Goal: Task Accomplishment & Management: Manage account settings

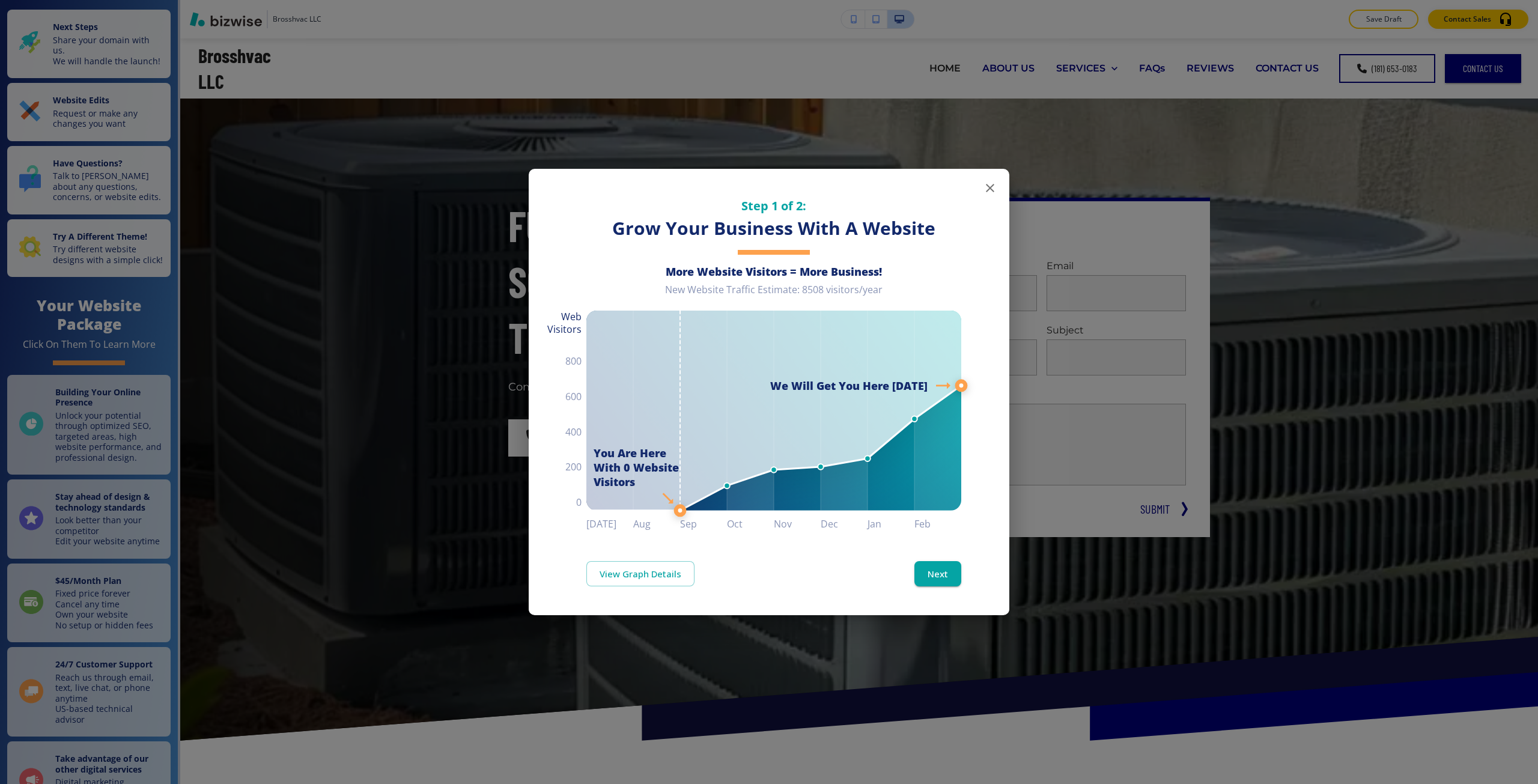
drag, startPoint x: 0, startPoint y: 0, endPoint x: 1157, endPoint y: 136, distance: 1165.0
click at [1157, 136] on div "Step 1 of 2: Grow Your Business With A Website More Website Visitors = More Bus…" at bounding box center [769, 392] width 1538 height 784
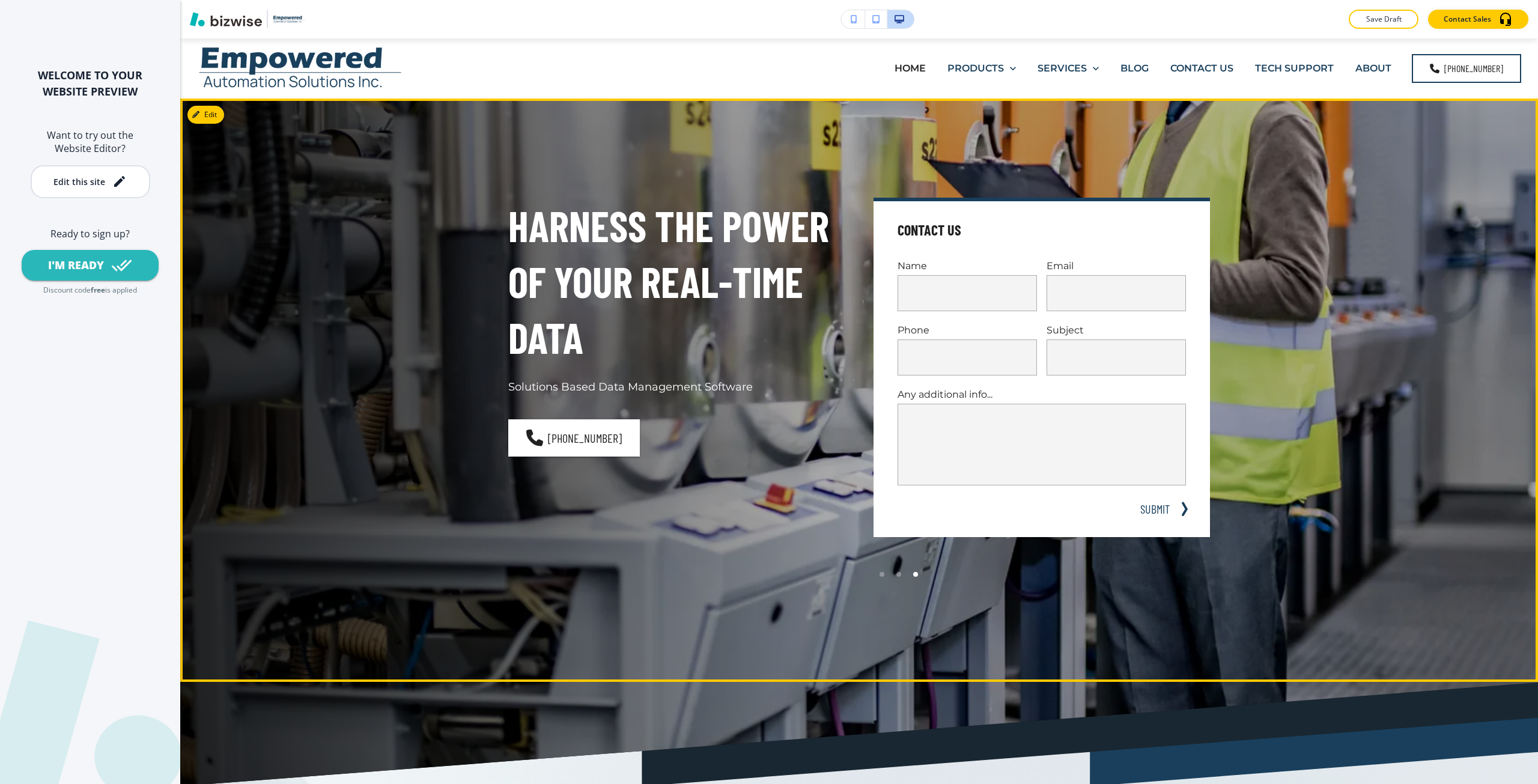
click at [510, 489] on div "Harness the Power of Your Real-Time Data Solutions Based Data Management Softwa…" at bounding box center [676, 390] width 337 height 385
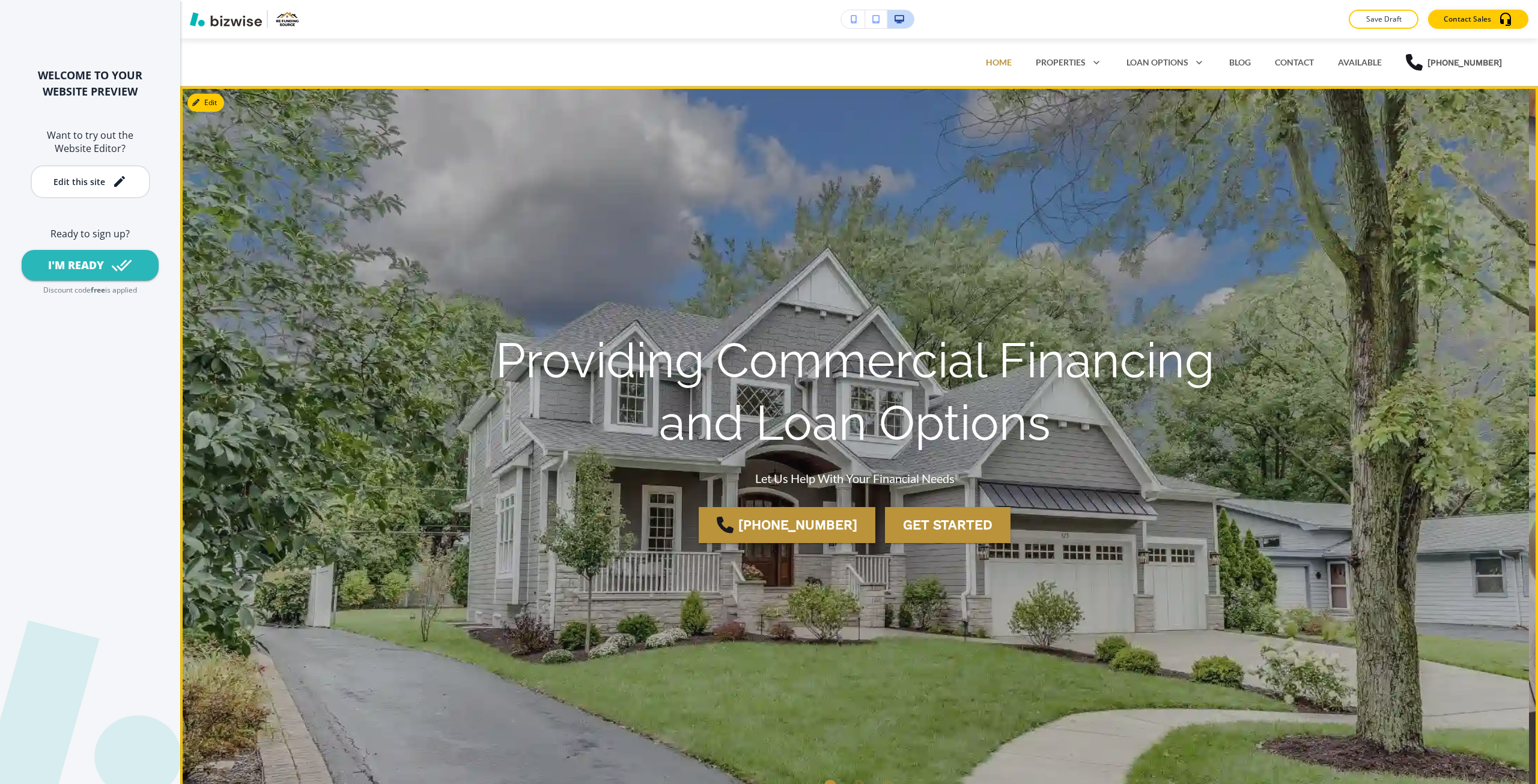
drag, startPoint x: 566, startPoint y: 628, endPoint x: 568, endPoint y: 646, distance: 18.1
click at [568, 646] on div "Providing Commercial Financing and Loan Options Let Us Help With Your Financial…" at bounding box center [855, 443] width 841 height 627
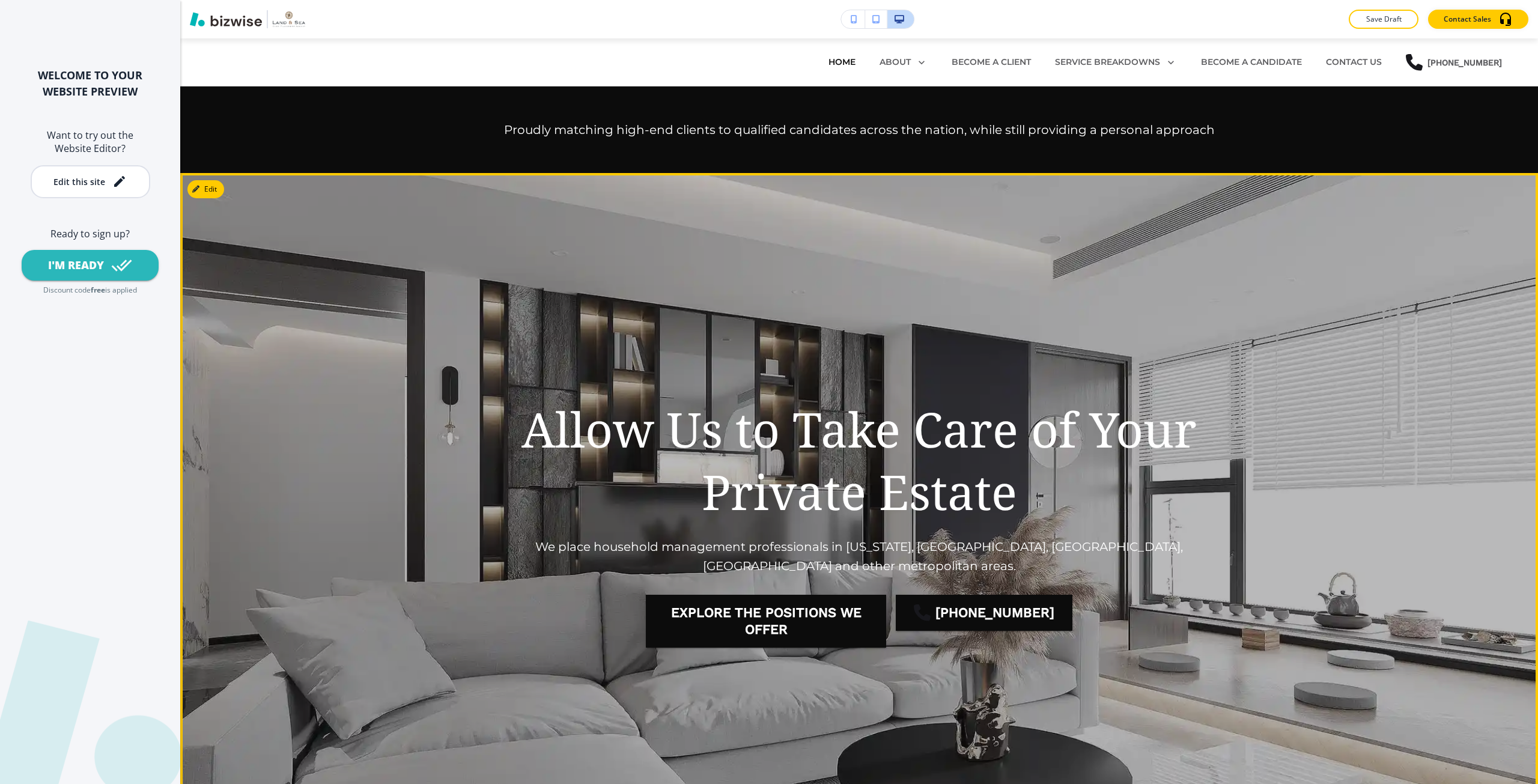
click at [659, 225] on div "Allow Us to Take Care of Your Private Estate We place household management prof…" at bounding box center [859, 530] width 841 height 627
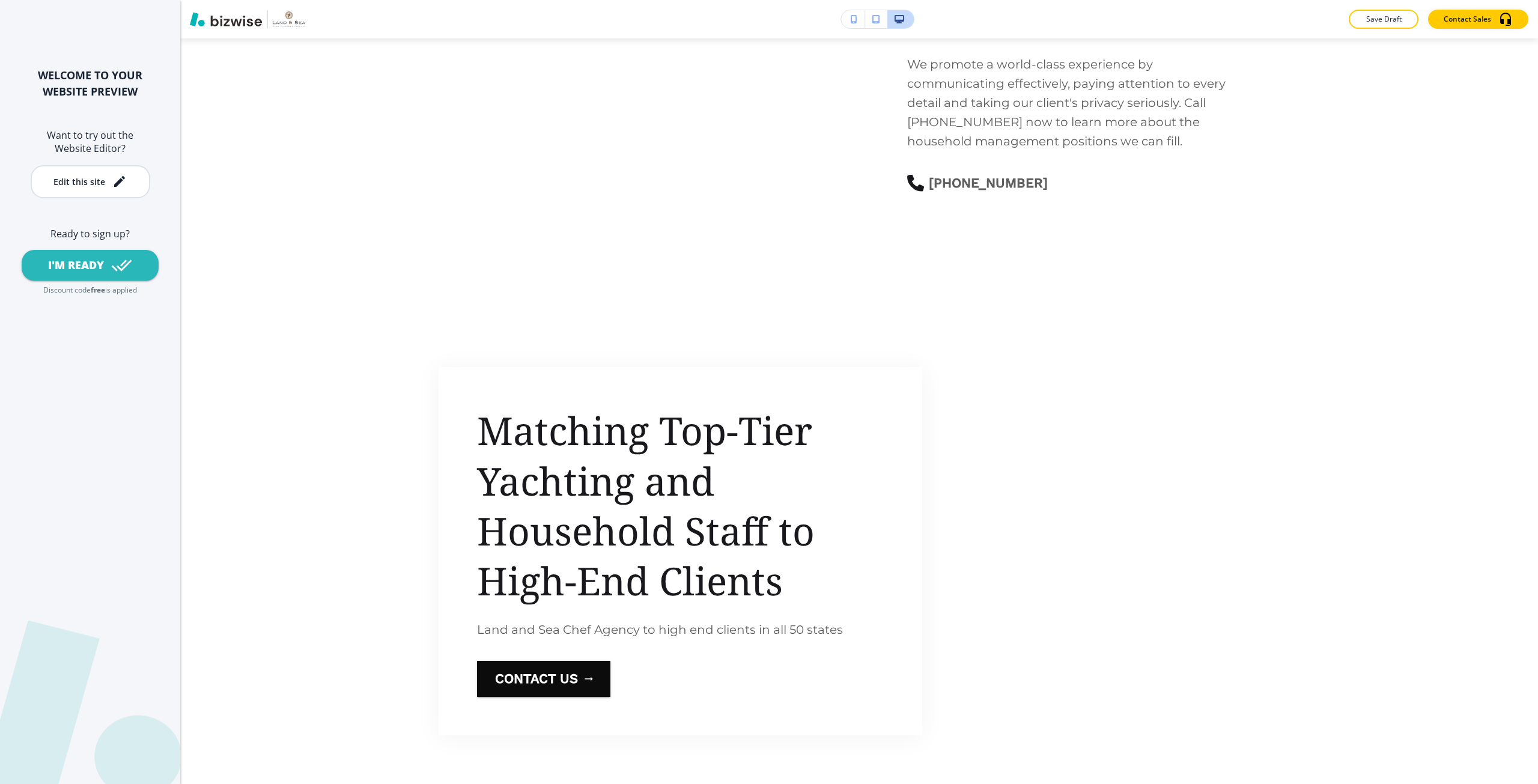
scroll to position [1922, 0]
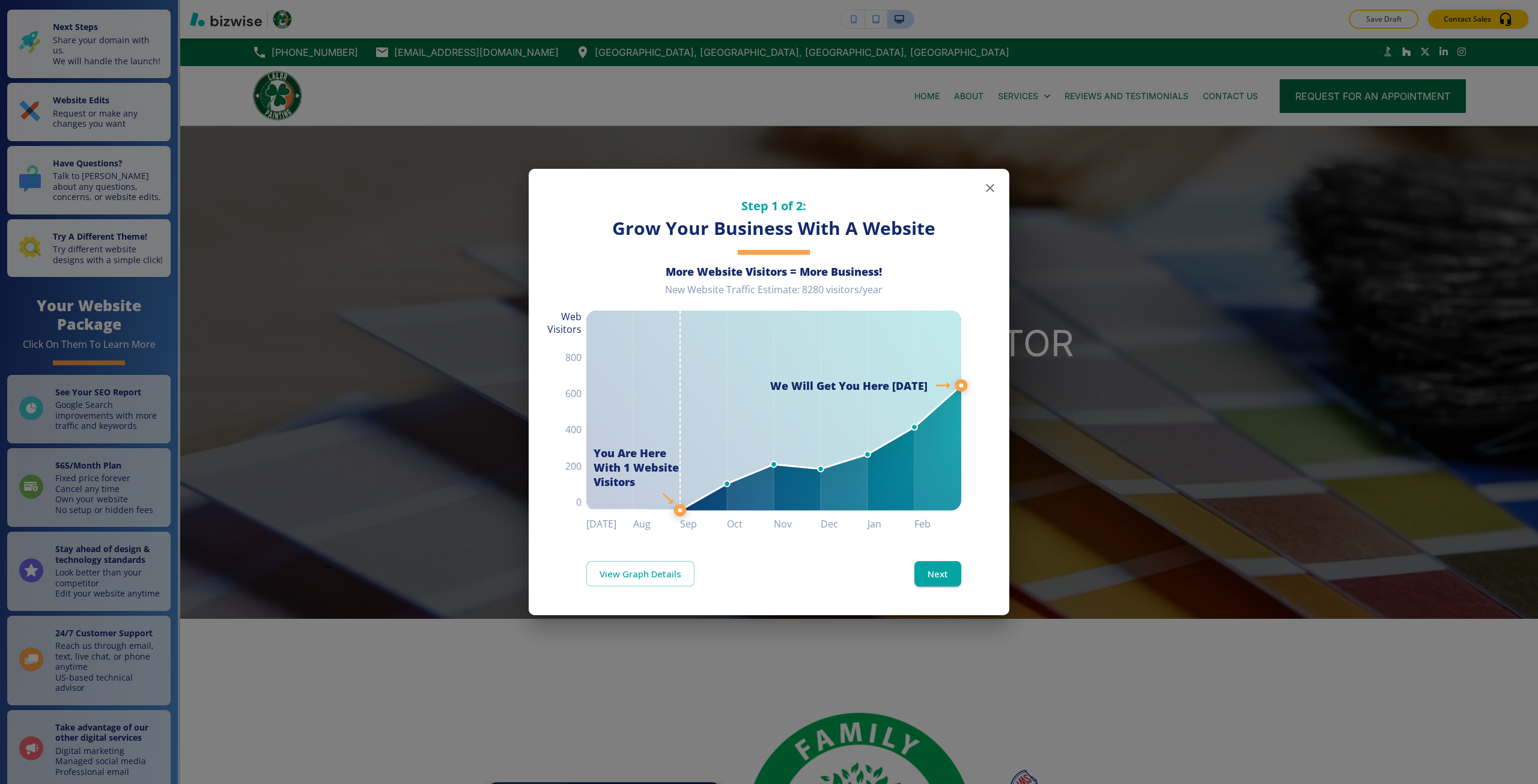
click at [412, 441] on div "Step 1 of 2: Grow Your Business With A Website More Website Visitors = More Bus…" at bounding box center [769, 392] width 1538 height 784
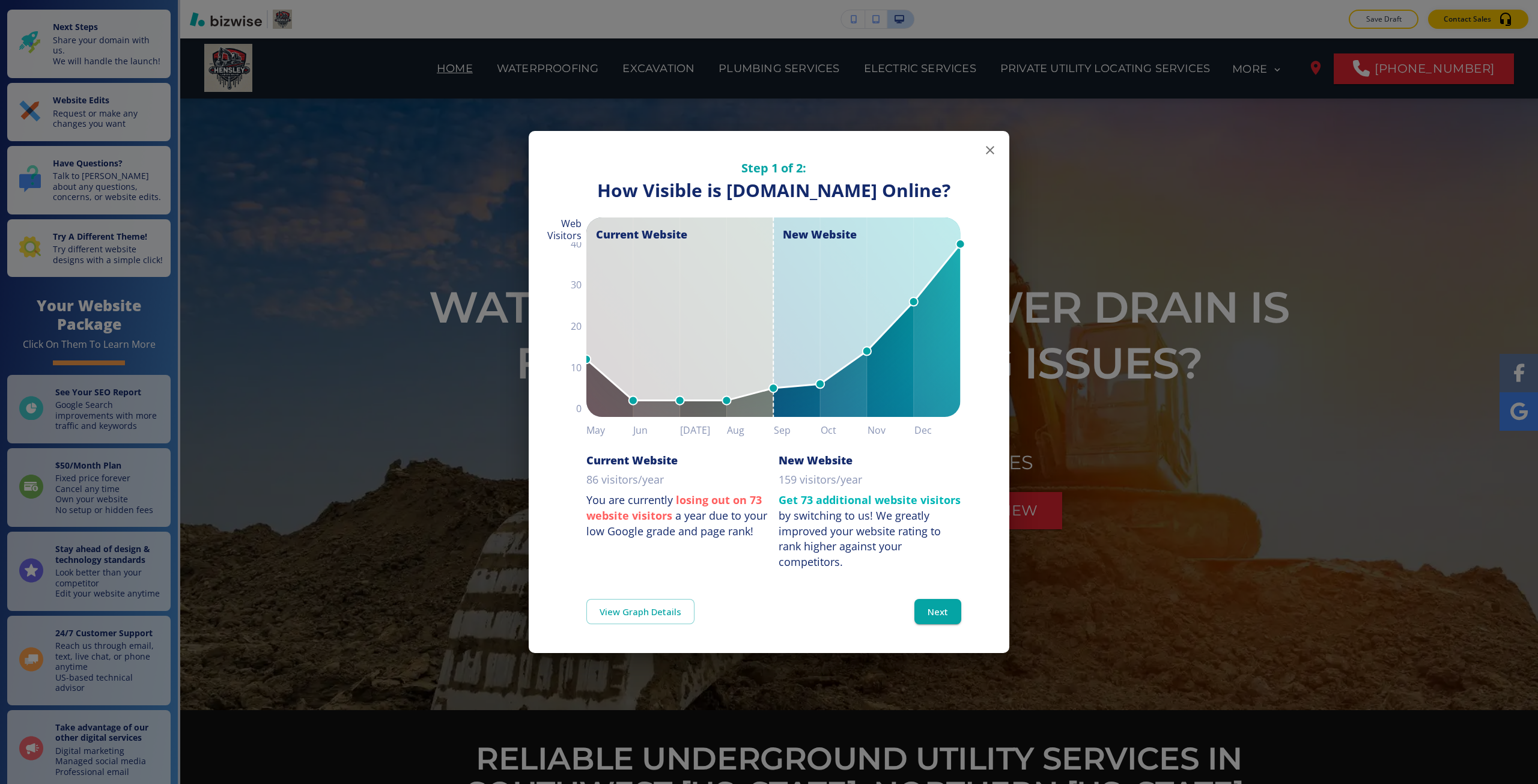
click at [380, 463] on div "Step 1 of 2: How Visible are You Online? How Visible is hensleyunderground.com …" at bounding box center [769, 392] width 1538 height 784
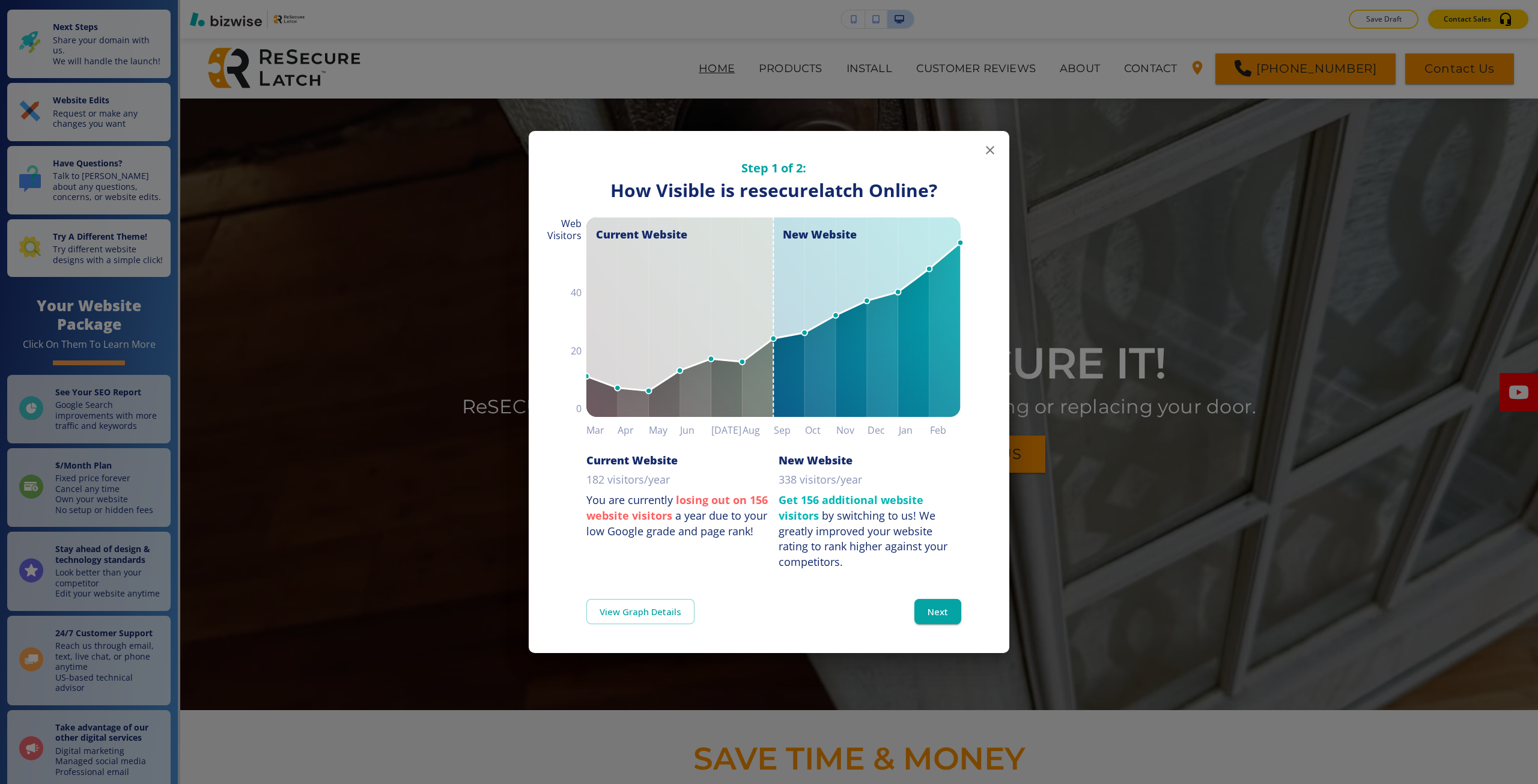
click at [487, 459] on div "Step 1 of 2: How Visible are You Online? How Visible is resecurelatch Online? C…" at bounding box center [769, 392] width 1538 height 784
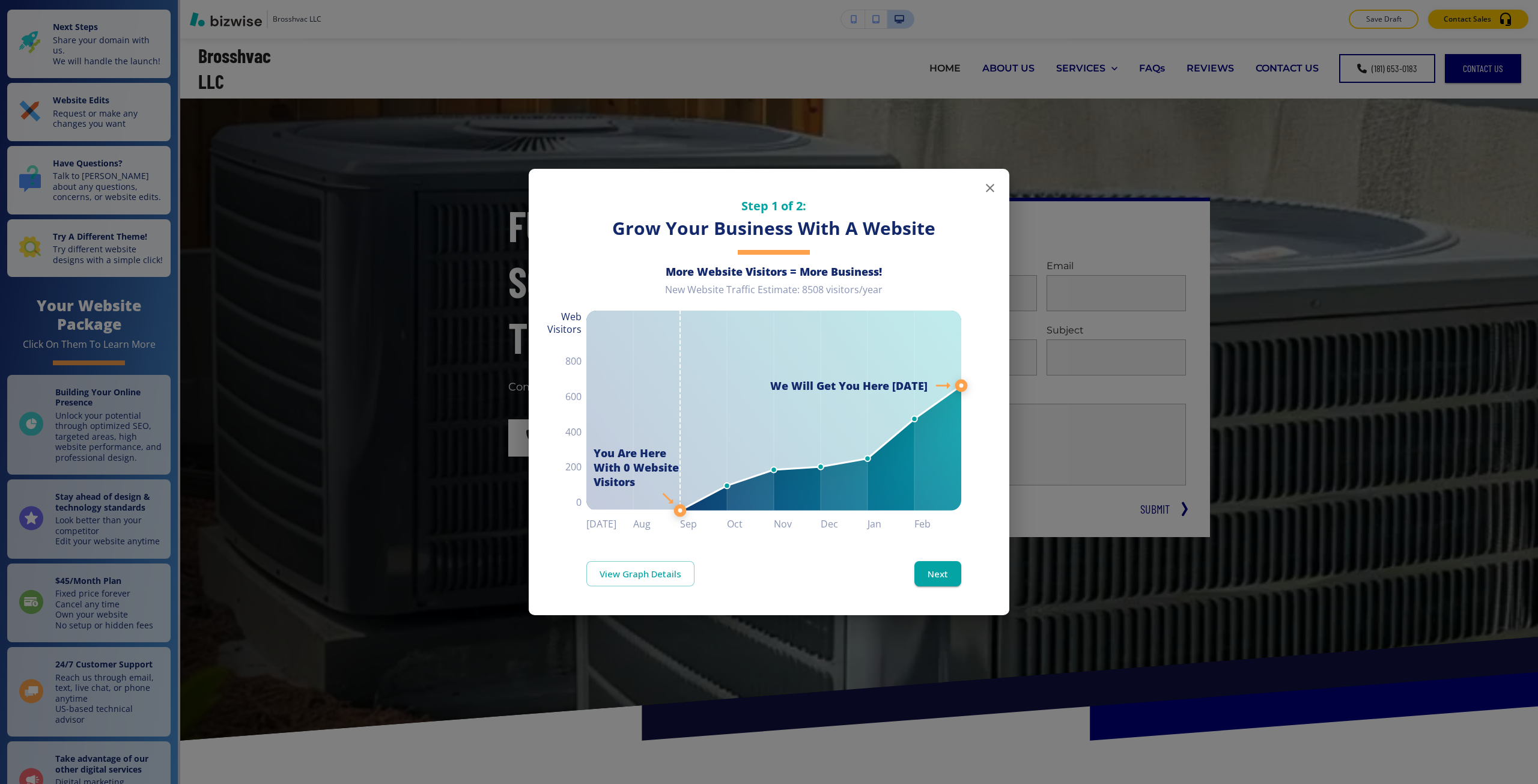
click at [473, 320] on div "Step 1 of 2: Grow Your Business With A Website More Website Visitors = More Bus…" at bounding box center [769, 392] width 1538 height 784
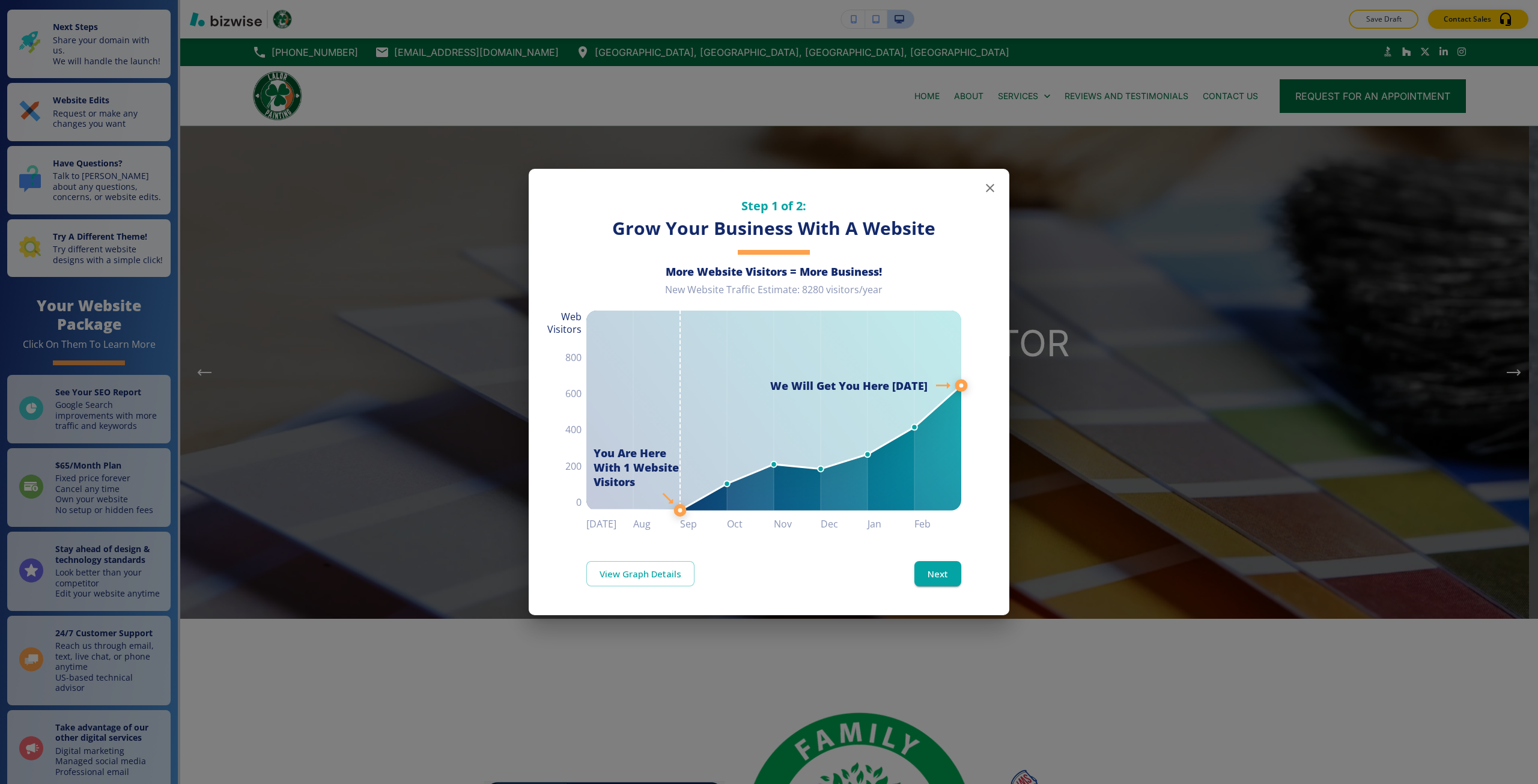
click at [464, 375] on div "Step 1 of 2: Grow Your Business With A Website More Website Visitors = More Bus…" at bounding box center [769, 392] width 1538 height 784
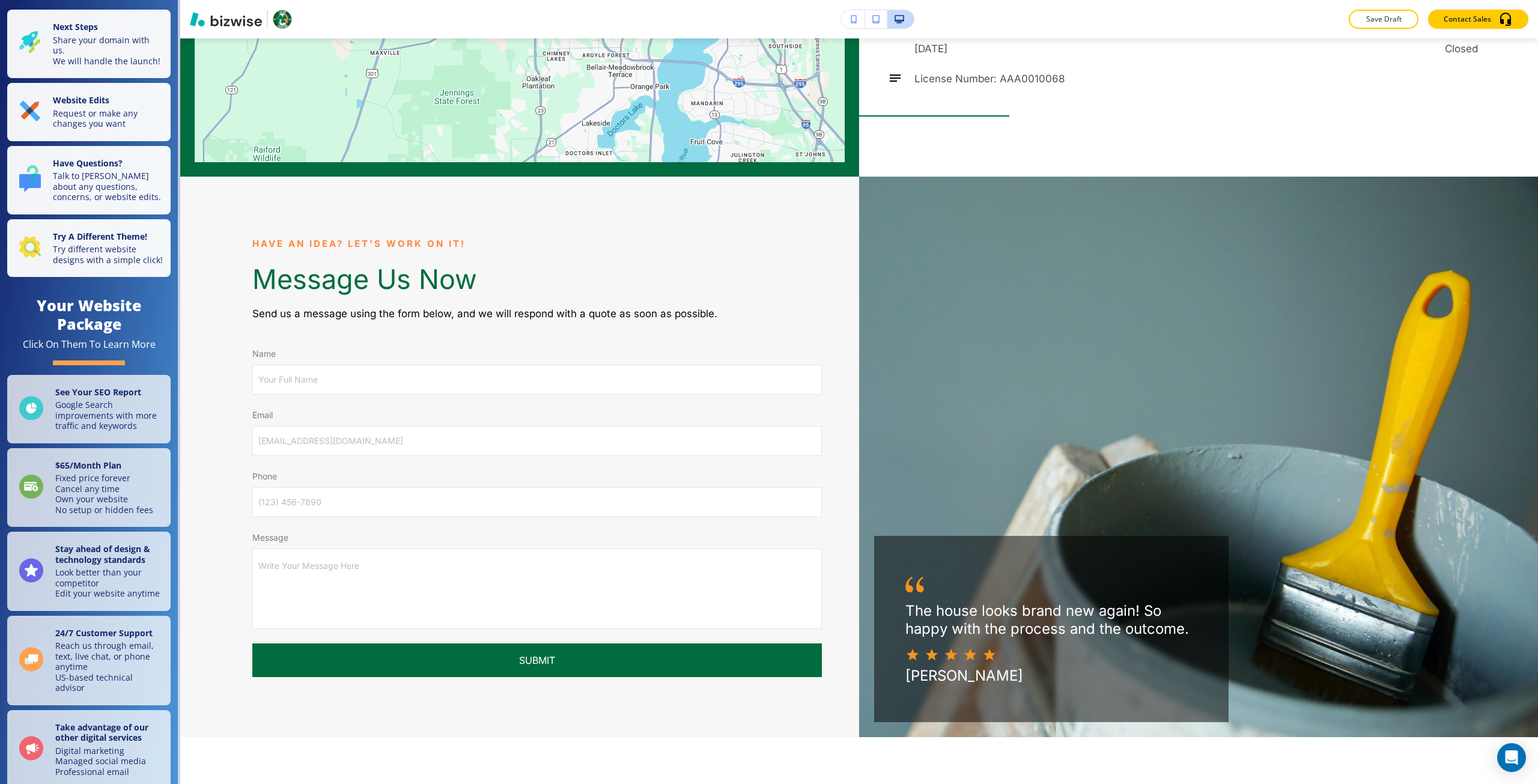
scroll to position [8553, 0]
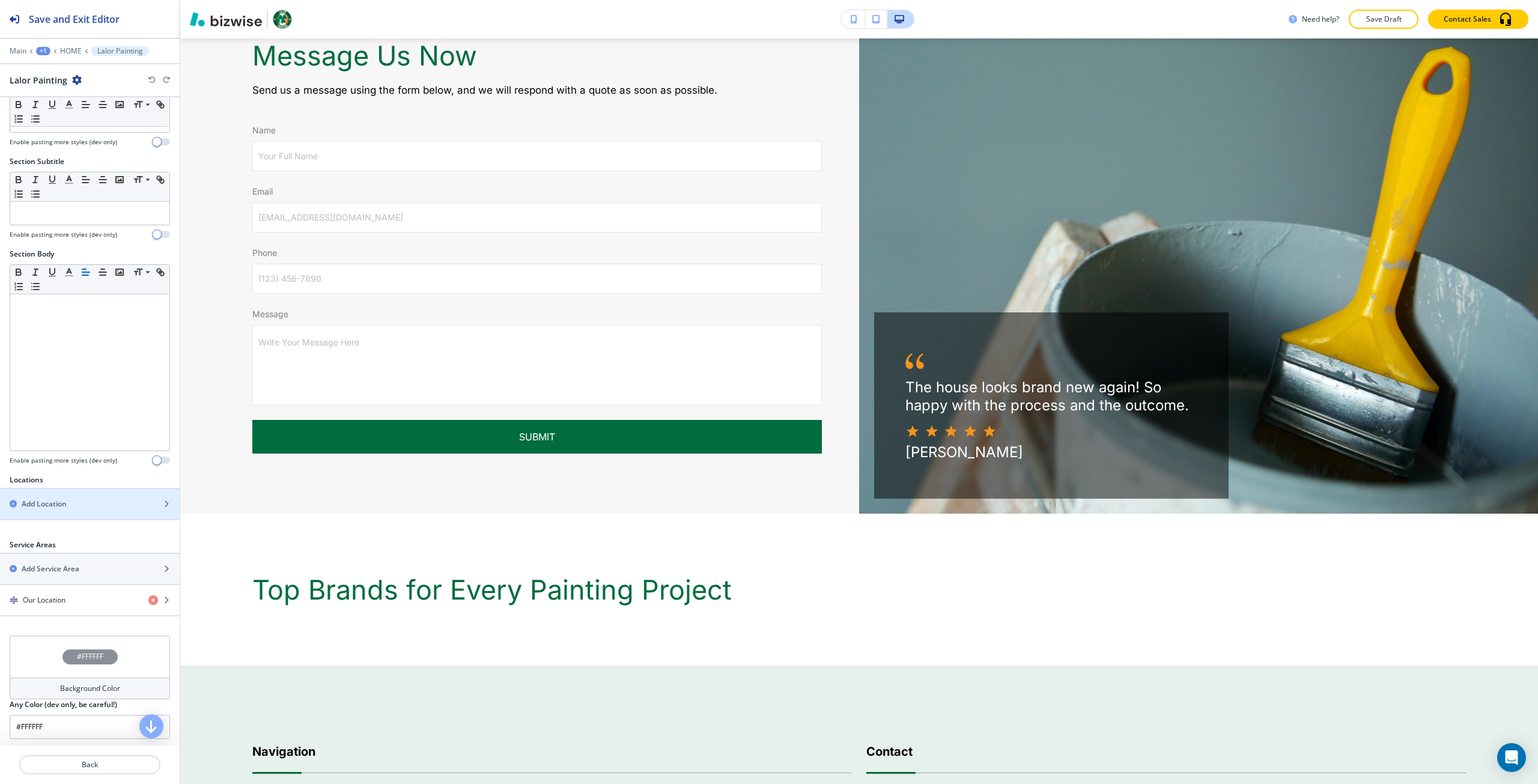
scroll to position [55, 0]
click at [77, 592] on div "Our Location" at bounding box center [69, 597] width 139 height 11
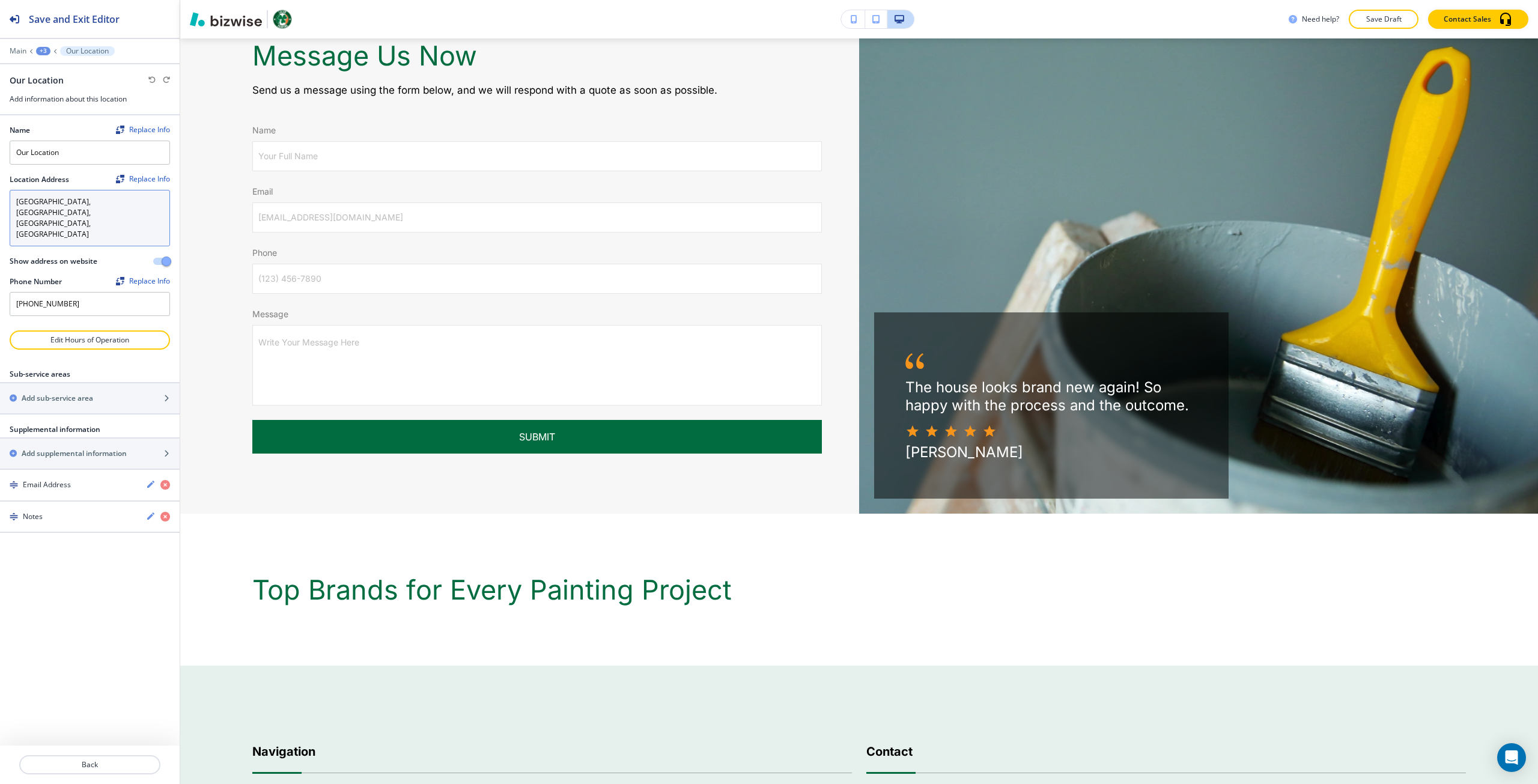
click at [84, 205] on textarea "Southwest, Jacksonville, FL, USA" at bounding box center [89, 218] width 160 height 57
paste textarea "Englewood Florida"
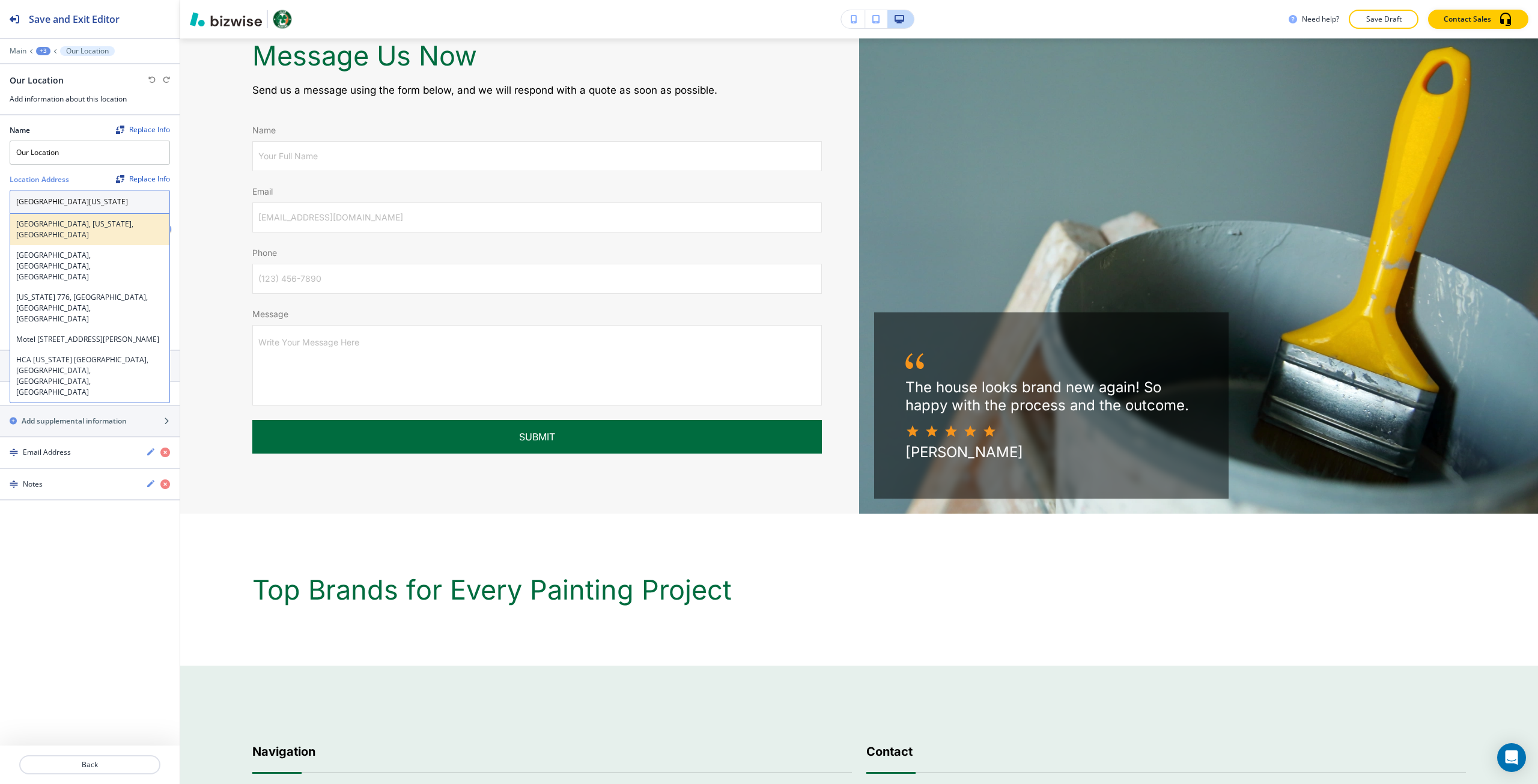
click at [104, 219] on h4 "Englewood, Florida, USA" at bounding box center [89, 229] width 148 height 22
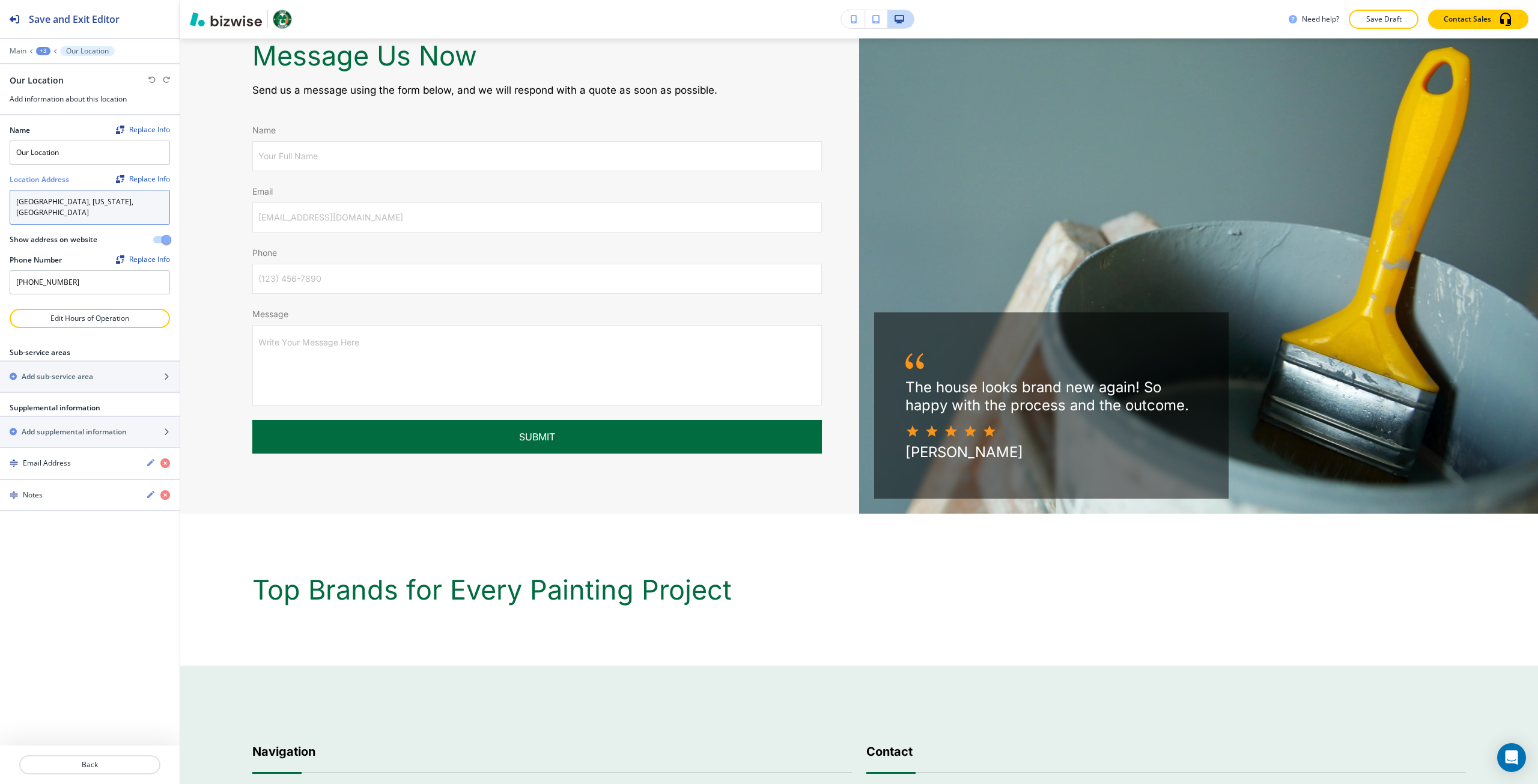
type textarea "Englewood, Florida, USA"
click at [94, 245] on div at bounding box center [89, 250] width 160 height 10
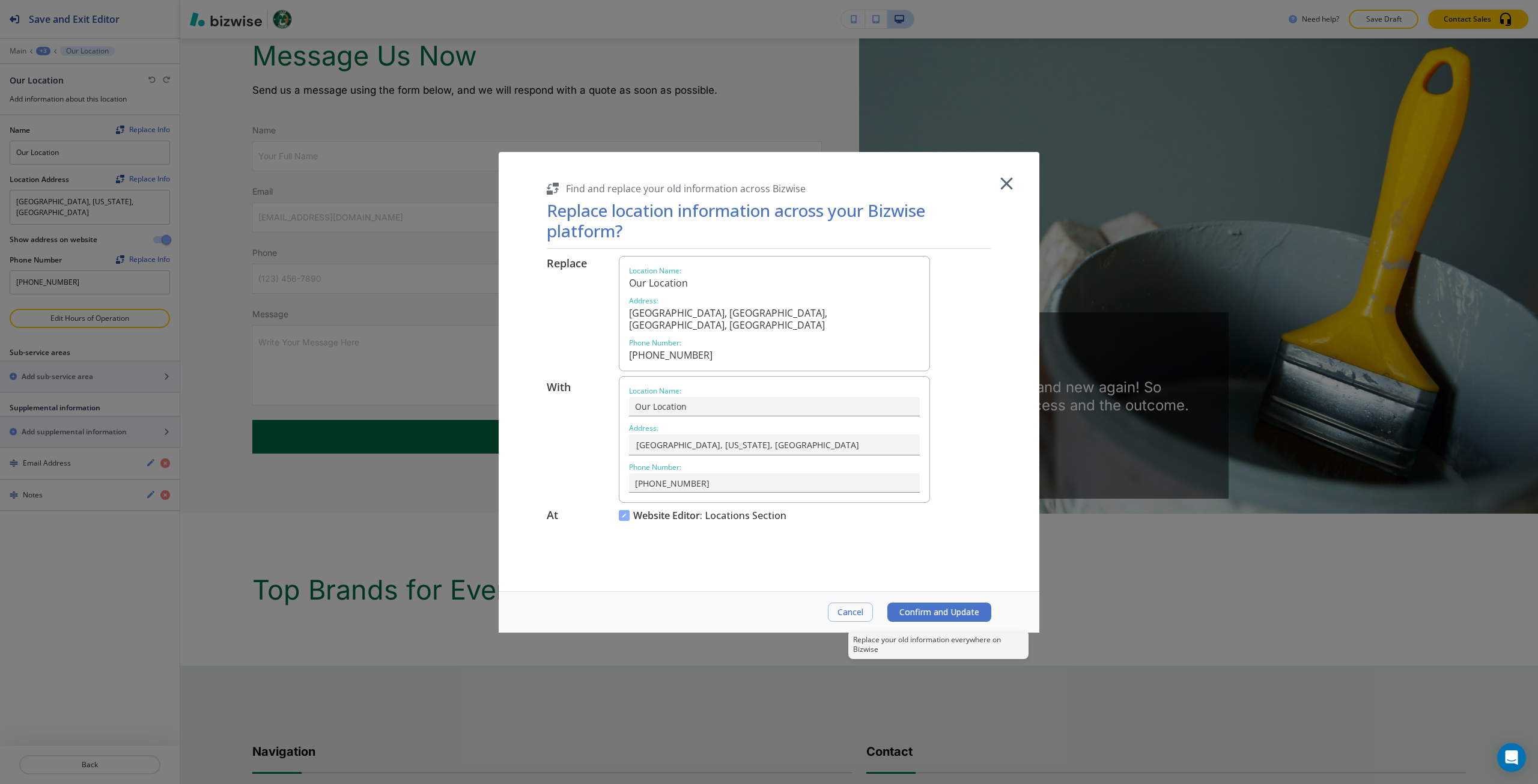
click at [908, 612] on span "Confirm and Update" at bounding box center [939, 612] width 80 height 10
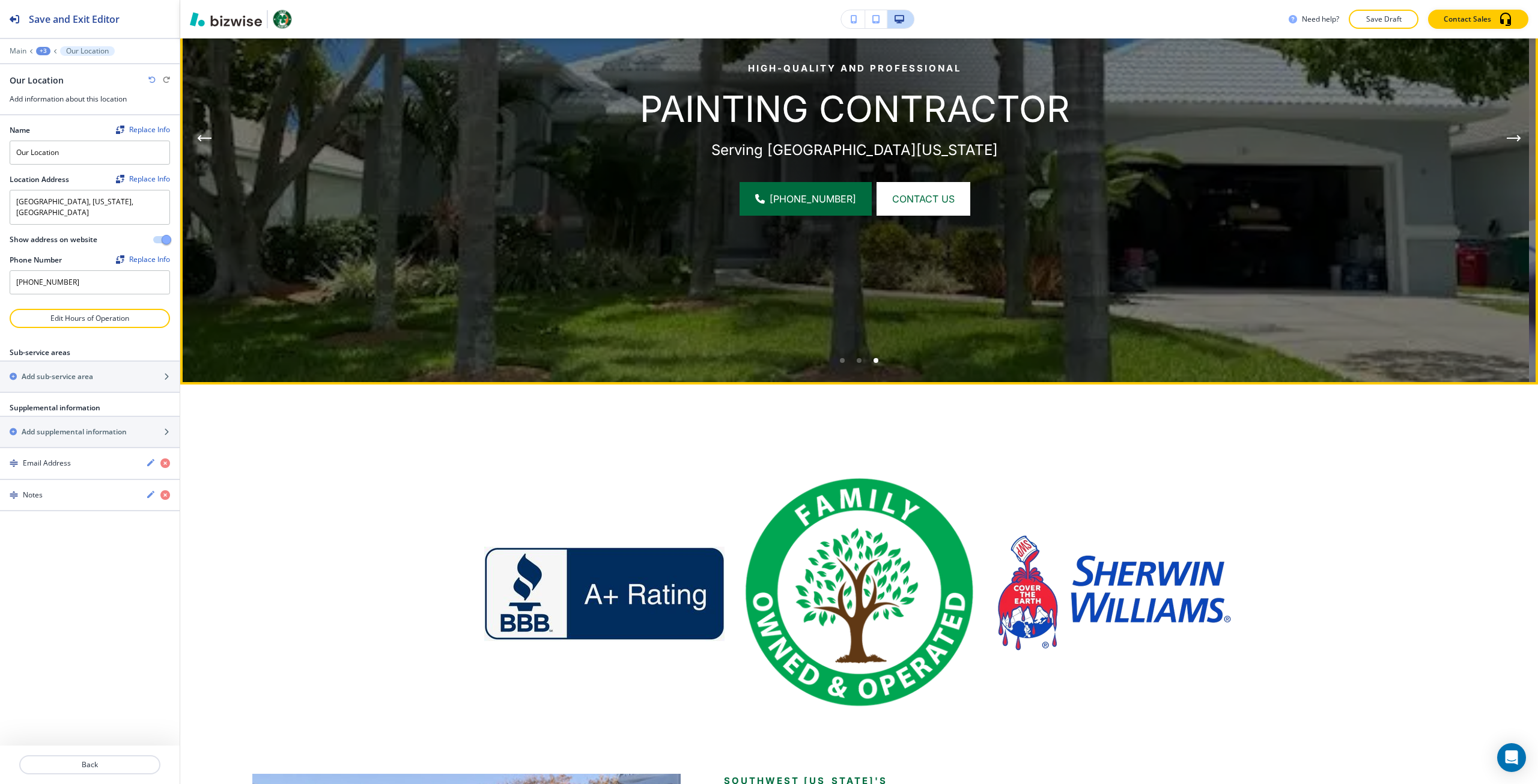
scroll to position [240, 0]
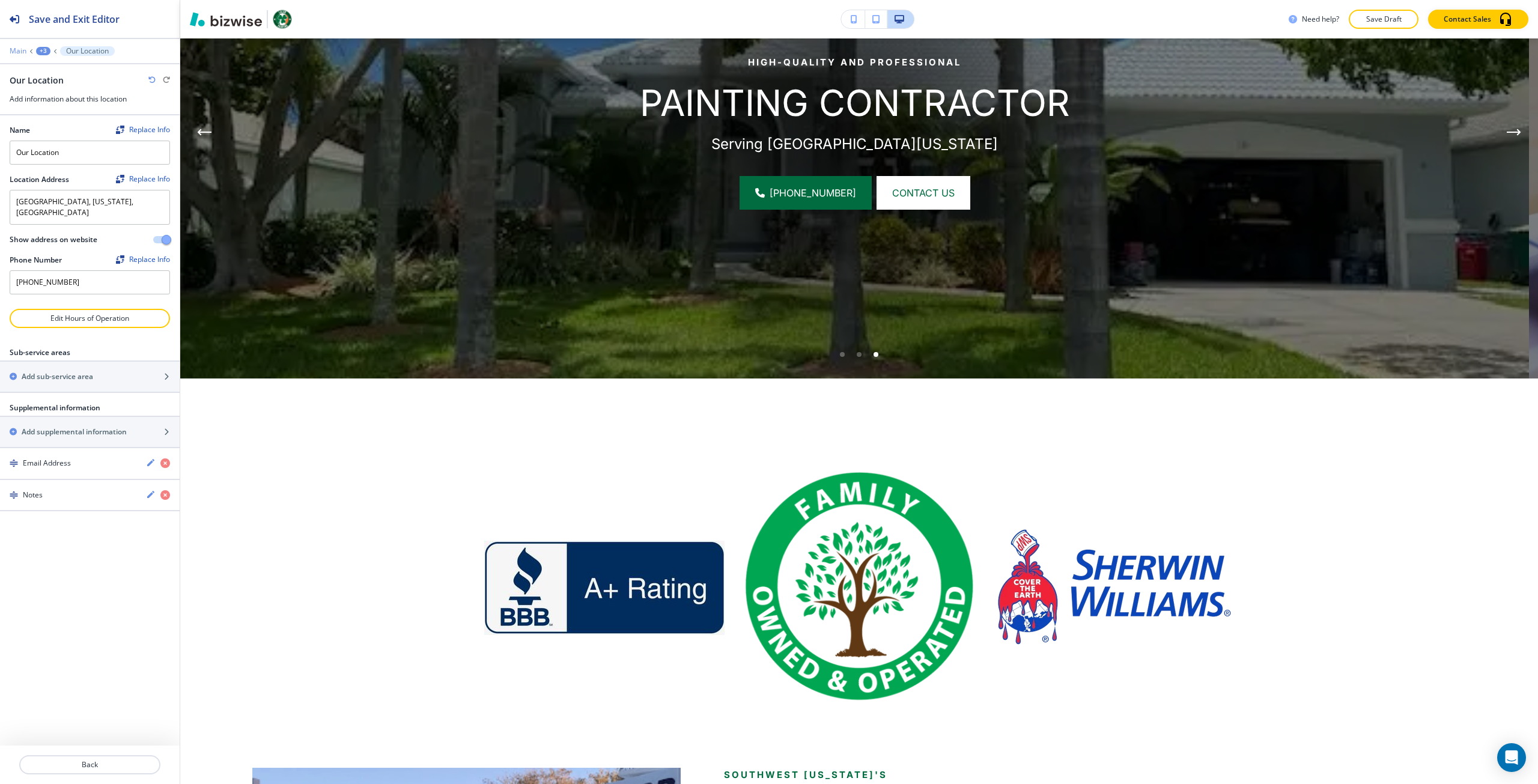
click at [20, 48] on p "Main" at bounding box center [18, 51] width 17 height 9
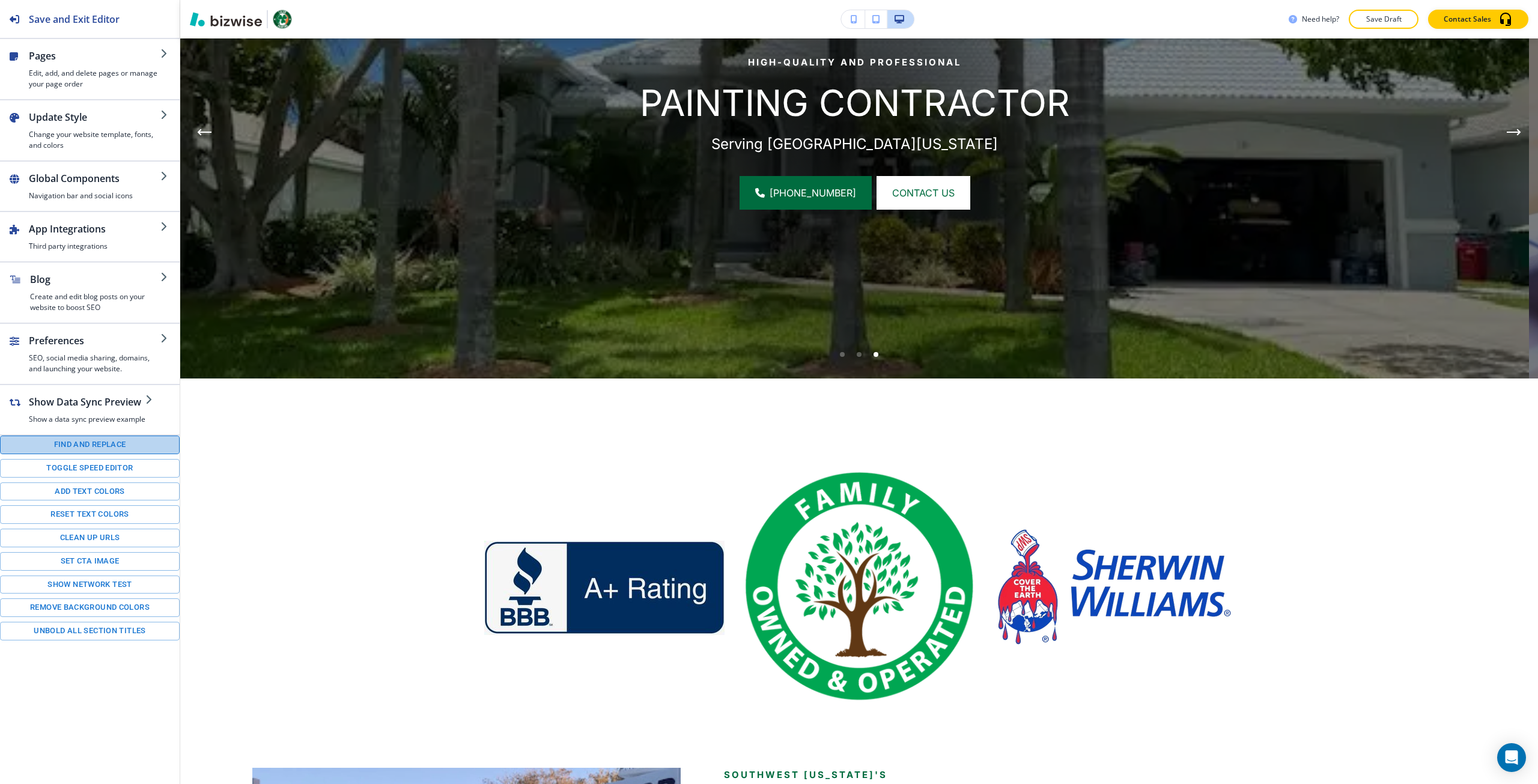
click at [96, 451] on button "Find and replace" at bounding box center [89, 444] width 179 height 18
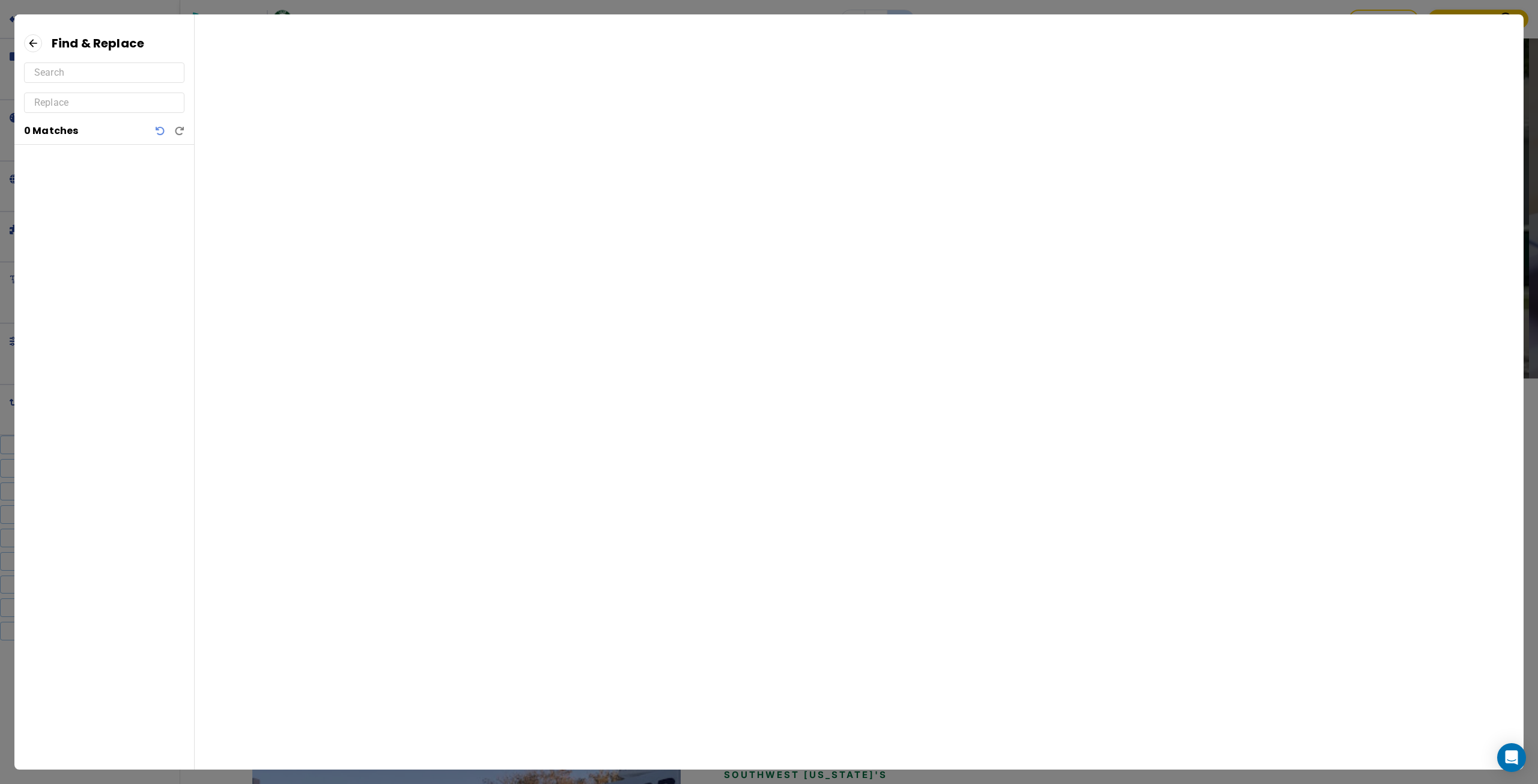
click at [146, 79] on input "text" at bounding box center [104, 73] width 140 height 19
type input "jackson"
click at [96, 185] on p "Address" at bounding box center [83, 183] width 119 height 14
click at [34, 36] on icon at bounding box center [33, 43] width 18 height 18
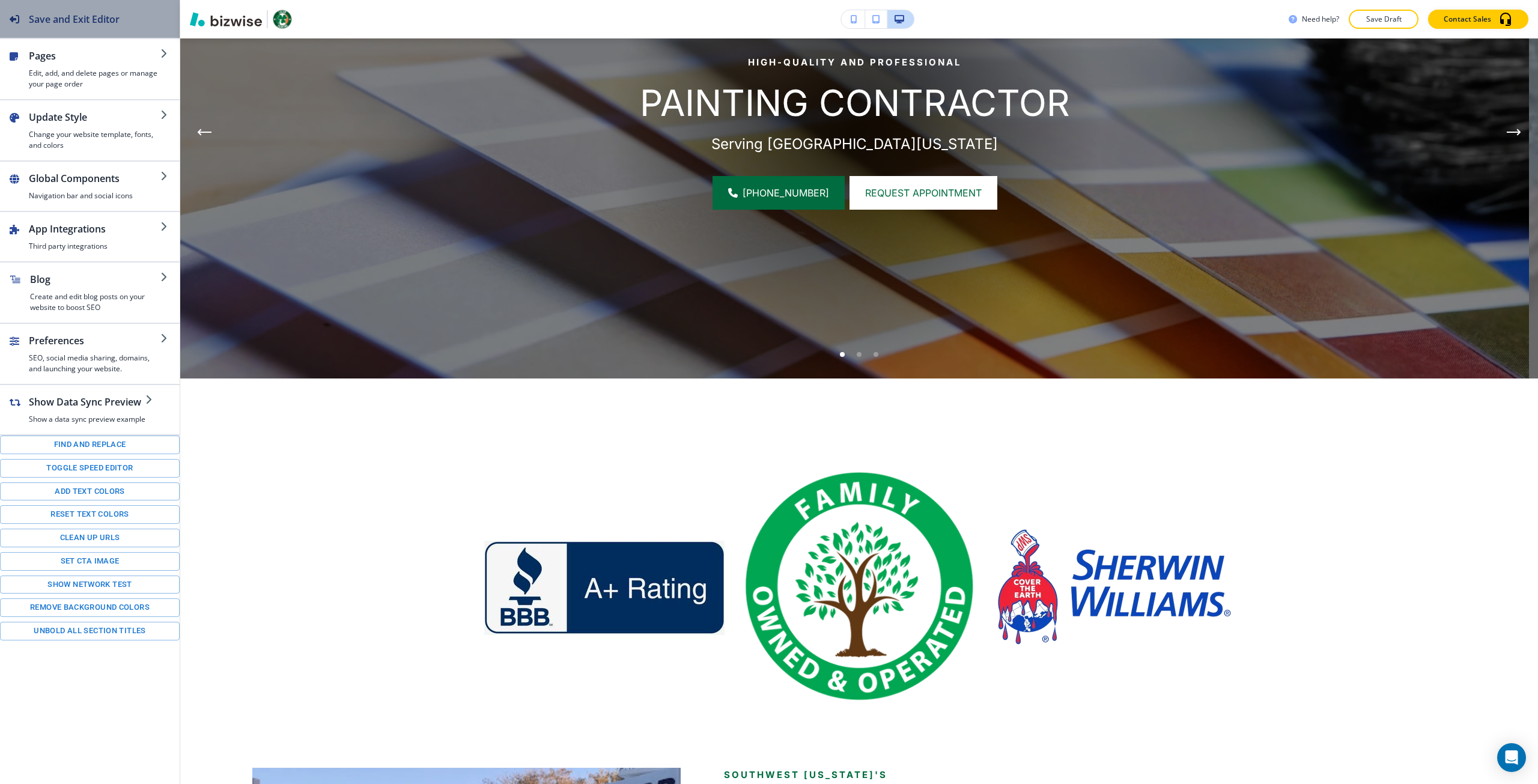
click at [108, 9] on div "Save and Exit Editor" at bounding box center [60, 18] width 120 height 37
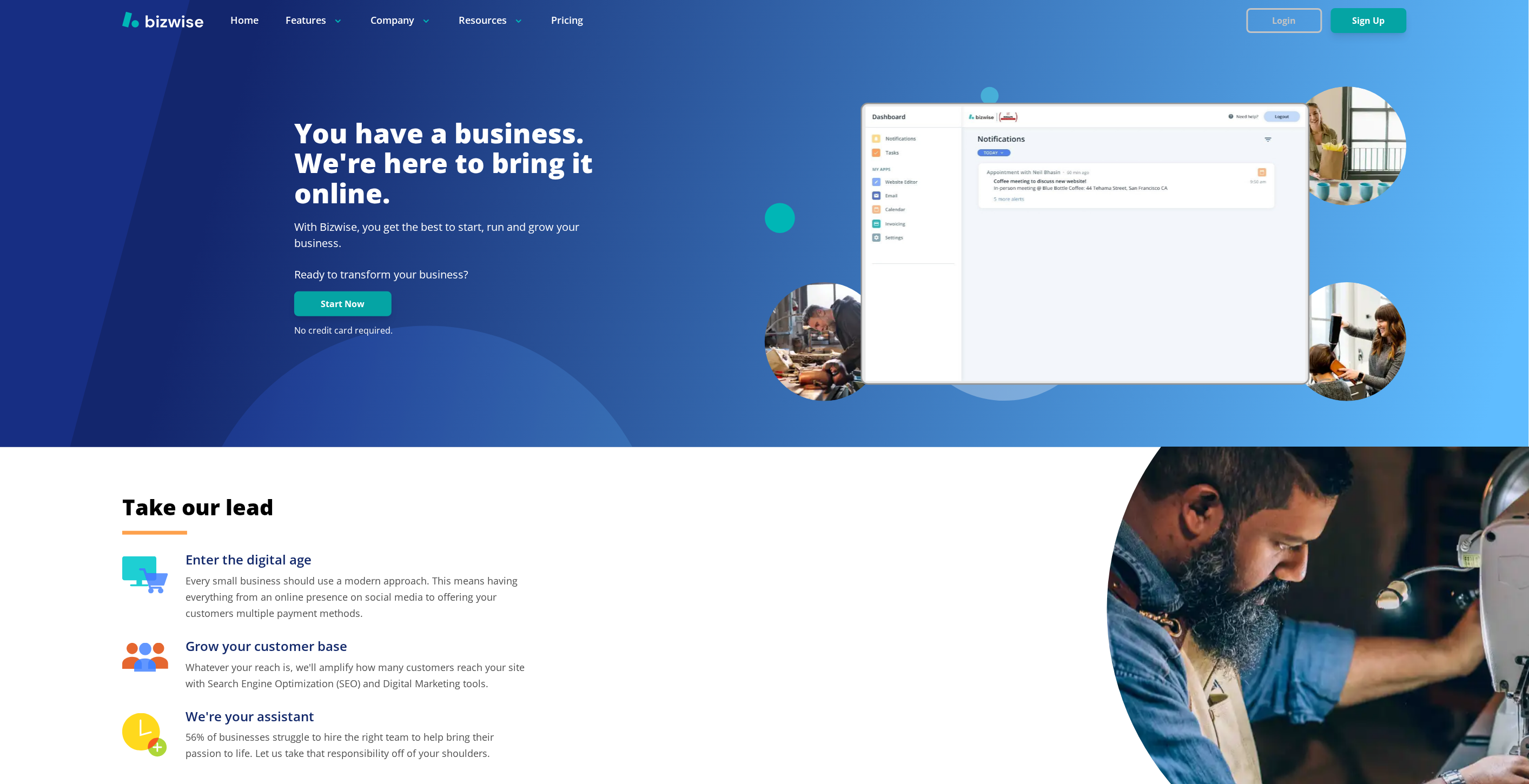
click at [1288, 27] on button "Login" at bounding box center [1284, 20] width 75 height 25
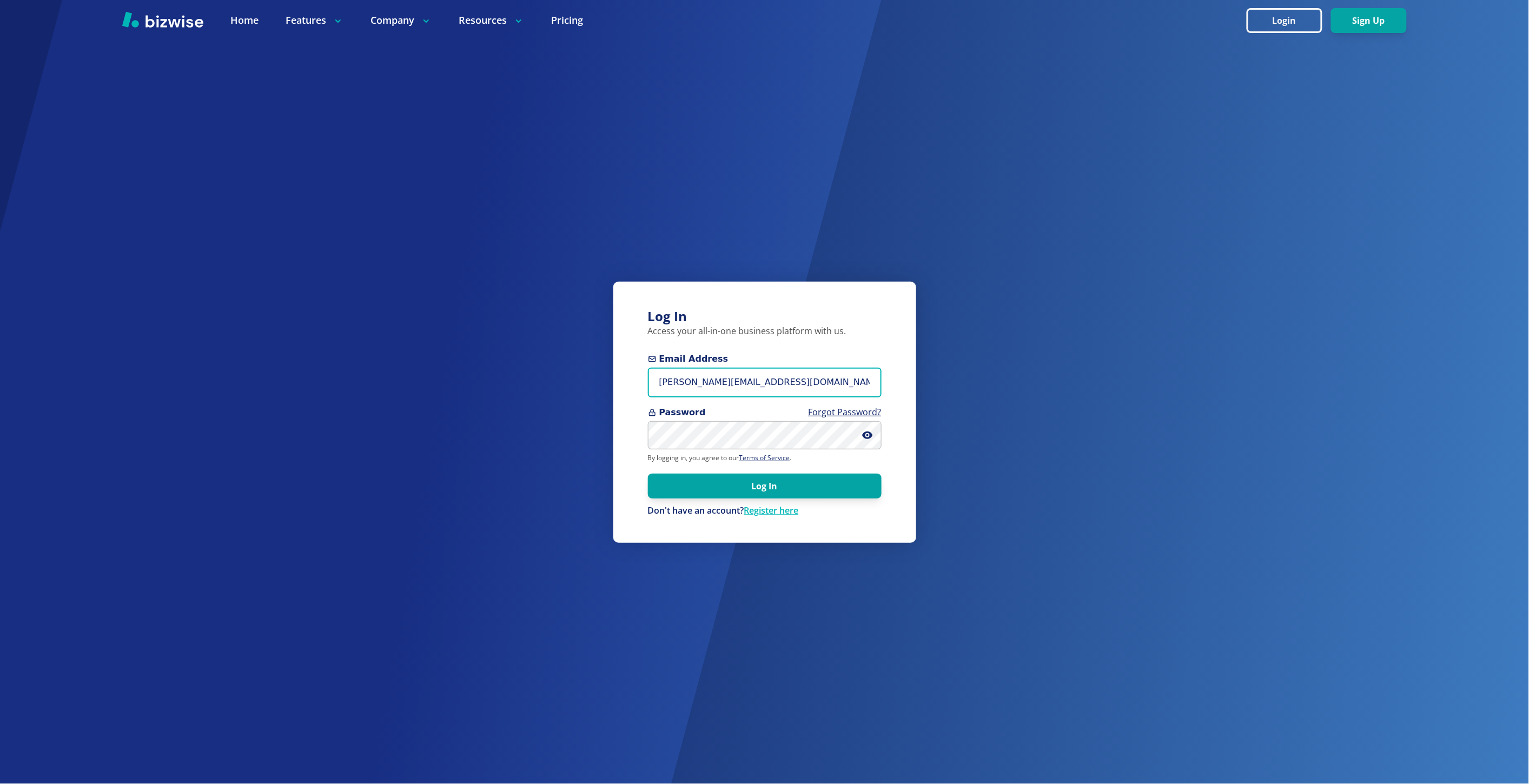
click at [755, 375] on input "marie@bizwise.com" at bounding box center [764, 382] width 233 height 29
click at [755, 375] on input "marie@bizwise.com" at bounding box center [764, 381] width 233 height 29
click at [755, 375] on input "marie@bizwise.com" at bounding box center [764, 381] width 233 height 29
paste input "admin@h-clr"
type input "admin@h-clr.com"
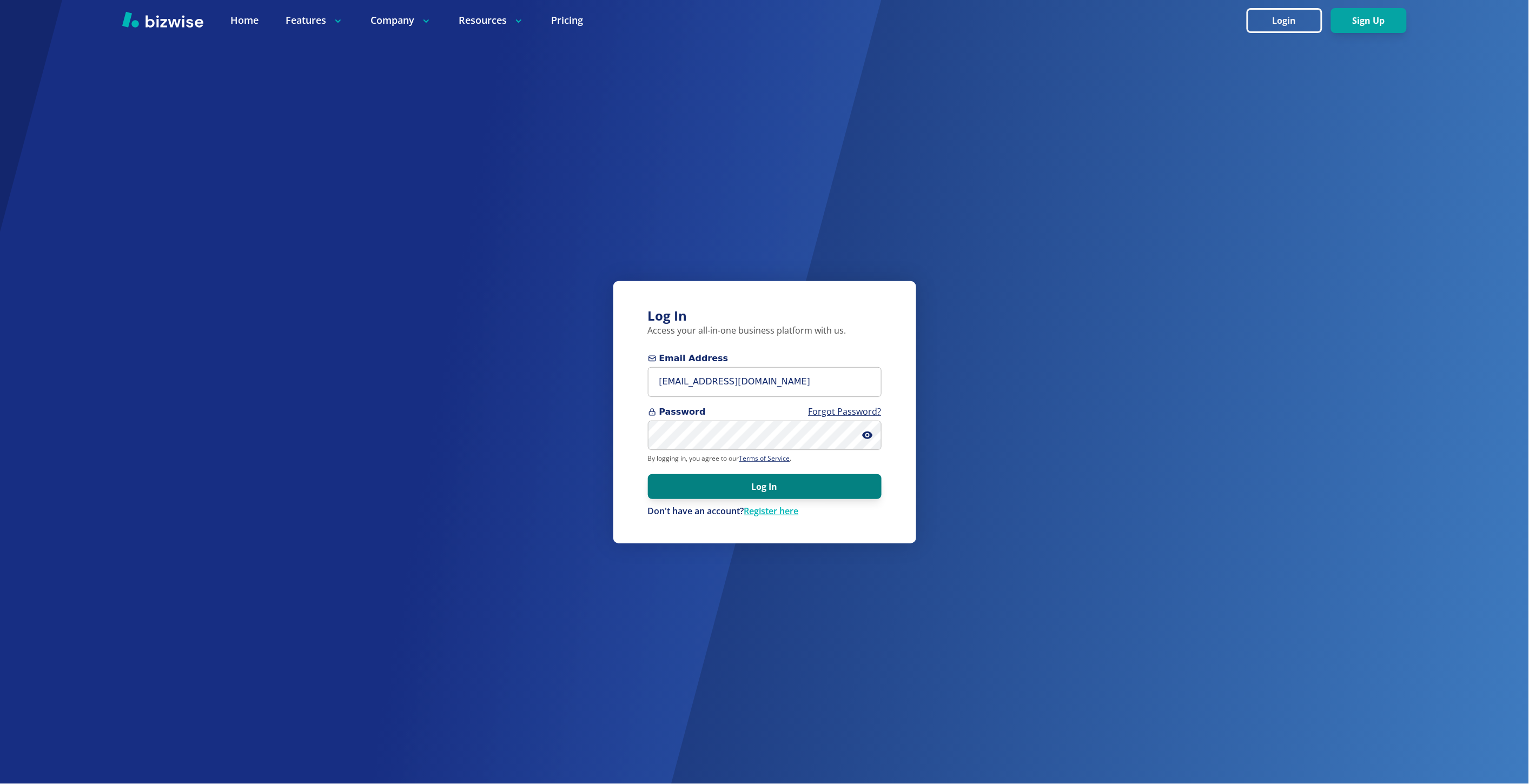
click at [661, 483] on button "Log In" at bounding box center [764, 487] width 233 height 25
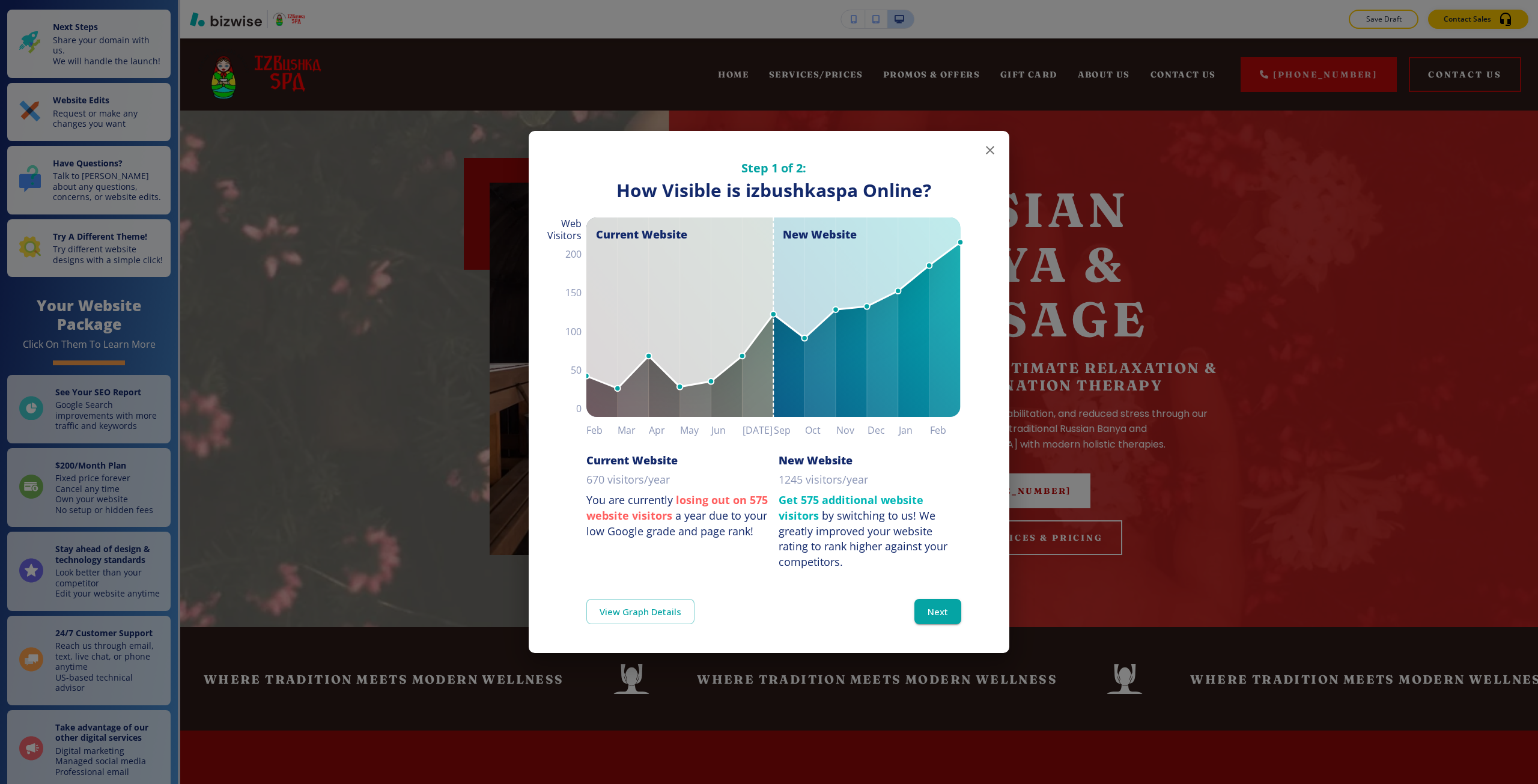
click at [384, 269] on div "Step 1 of 2: How Visible are You Online? How Visible is izbushkaspa Online? Cur…" at bounding box center [769, 392] width 1538 height 784
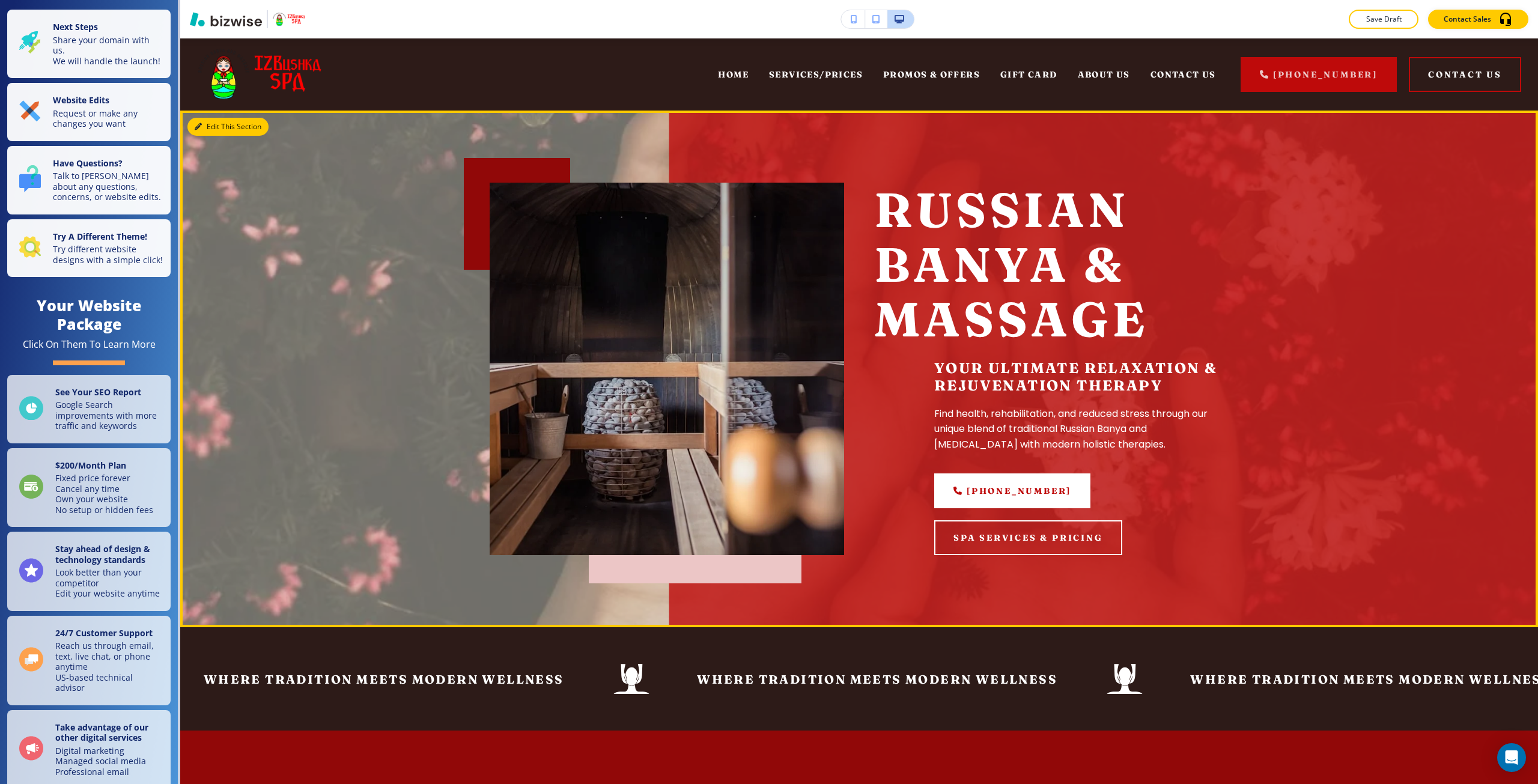
click at [190, 122] on button "Edit This Section" at bounding box center [228, 127] width 81 height 18
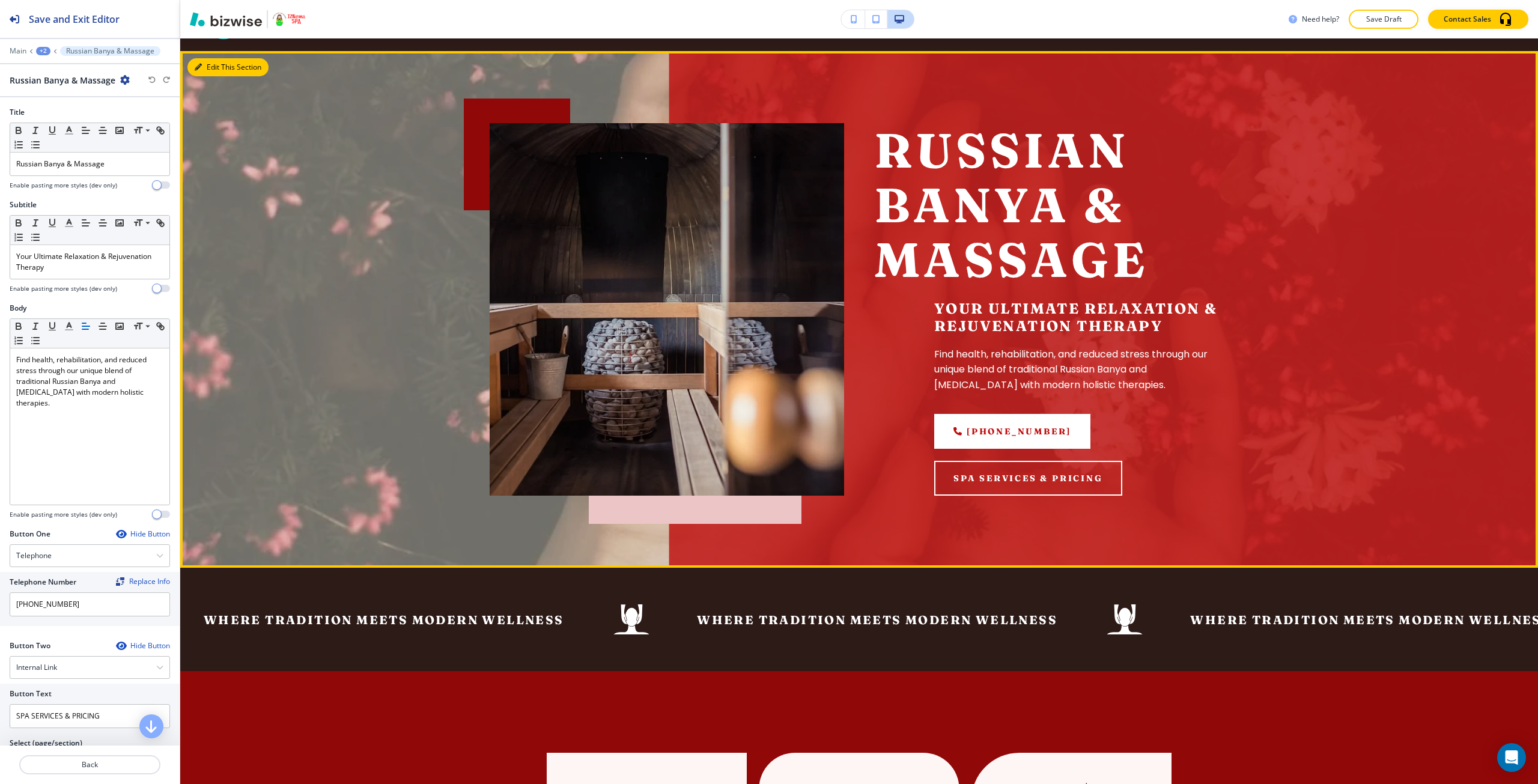
scroll to position [72, 0]
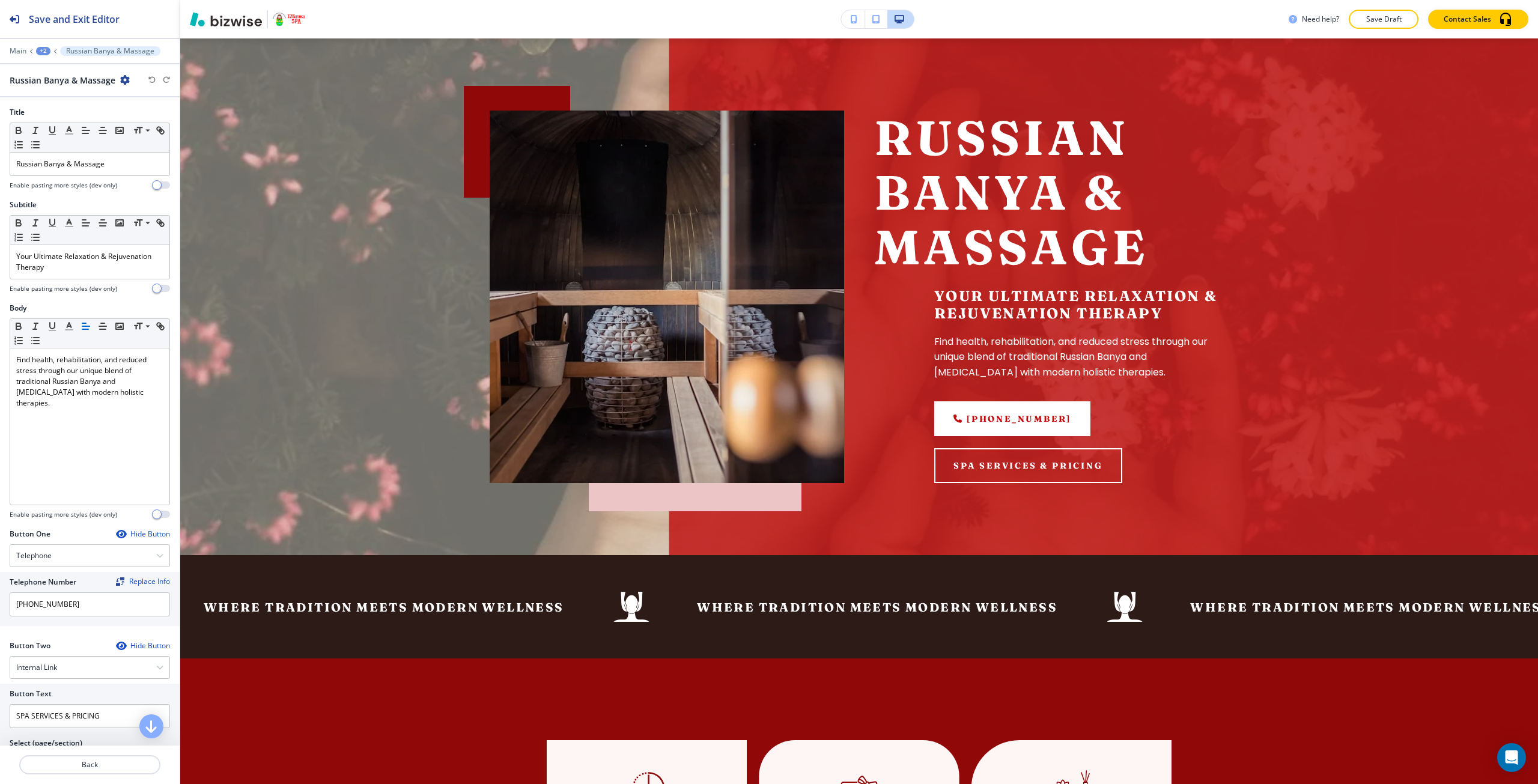
click at [40, 50] on div "+2" at bounding box center [43, 51] width 14 height 9
click at [51, 61] on button "Pages" at bounding box center [74, 70] width 77 height 21
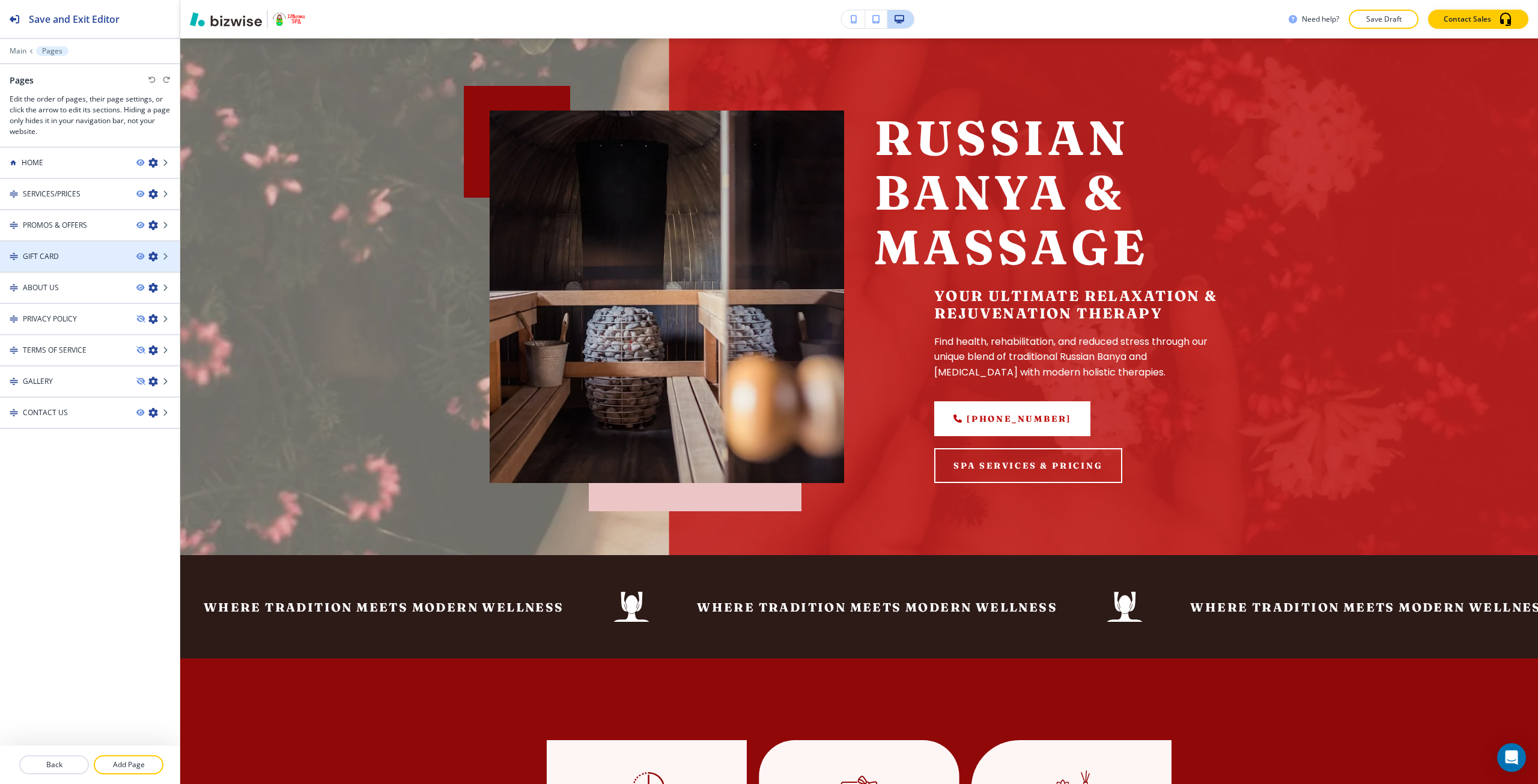
click at [151, 257] on icon "button" at bounding box center [153, 257] width 10 height 10
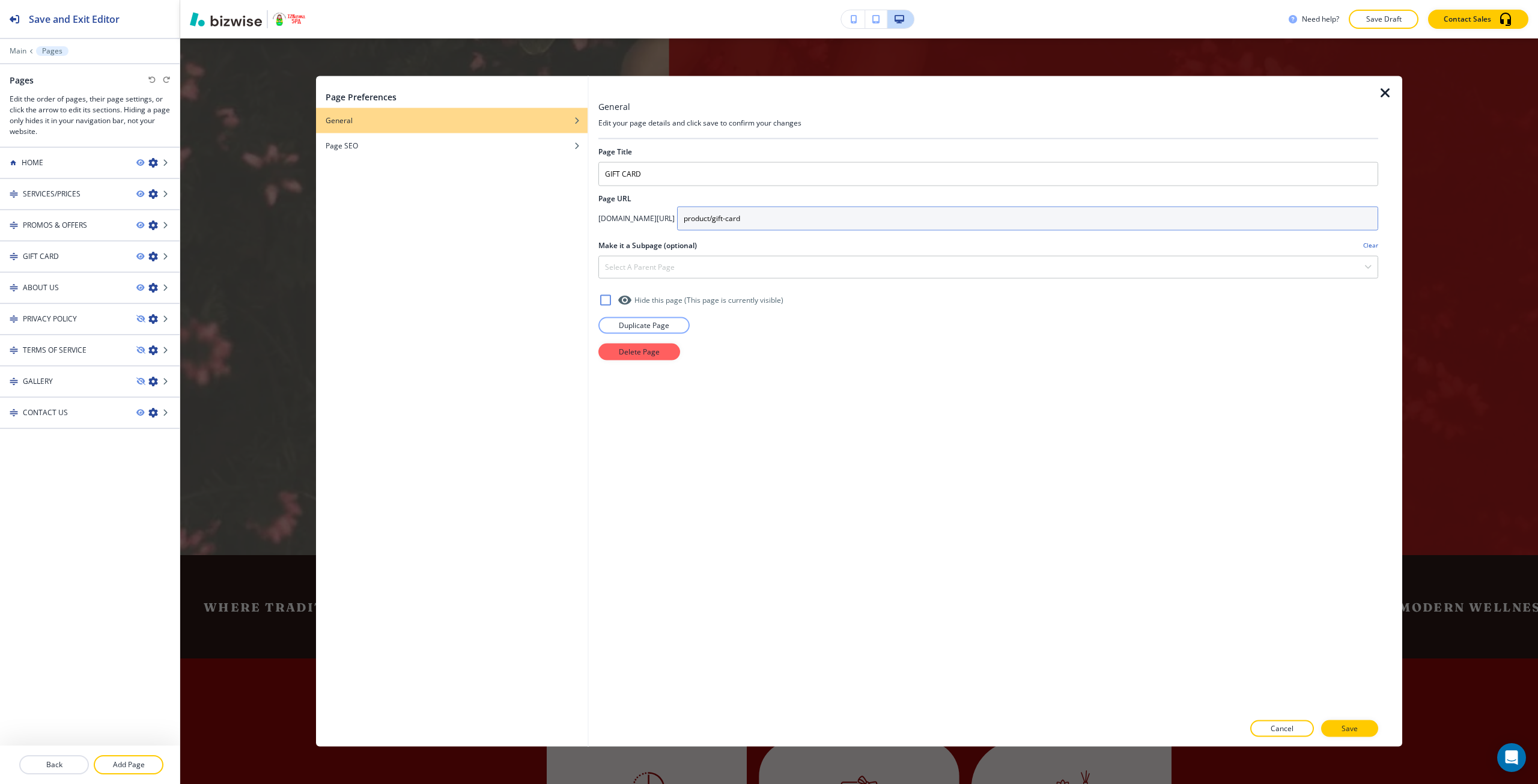
click at [794, 215] on input "product/gift-card" at bounding box center [1027, 218] width 701 height 24
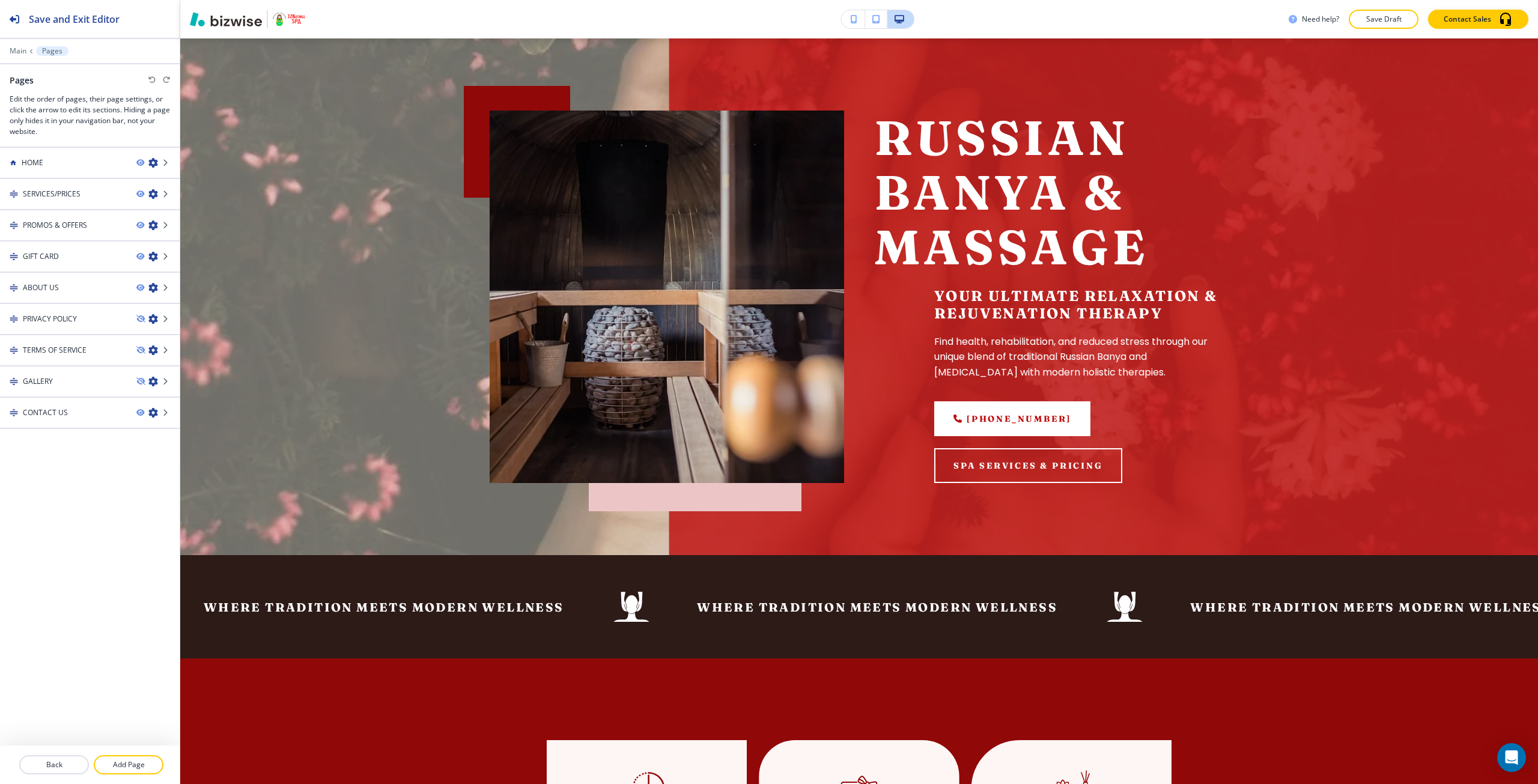
click at [18, 55] on div "Main Pages" at bounding box center [89, 51] width 160 height 10
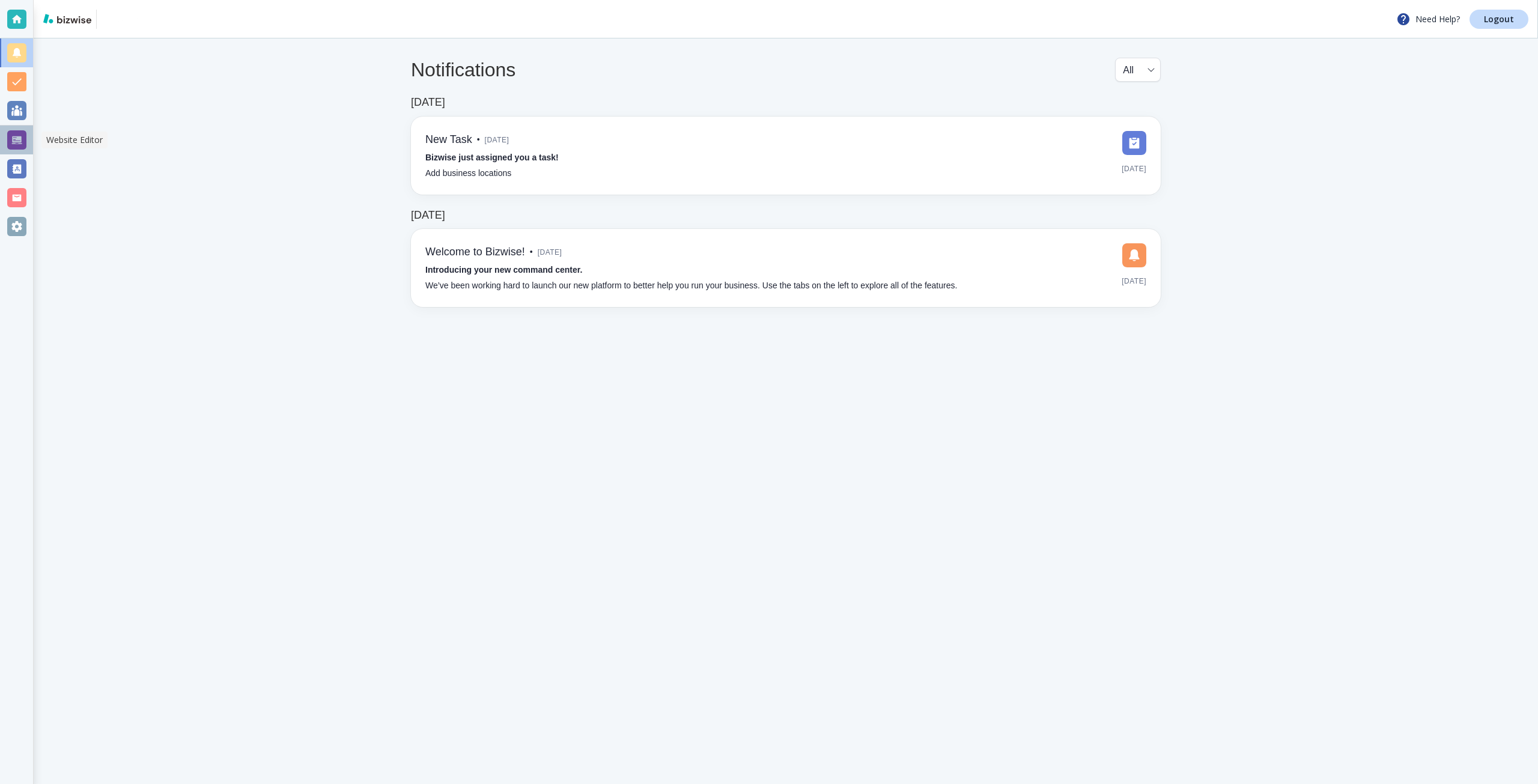
click at [20, 136] on div at bounding box center [17, 140] width 19 height 19
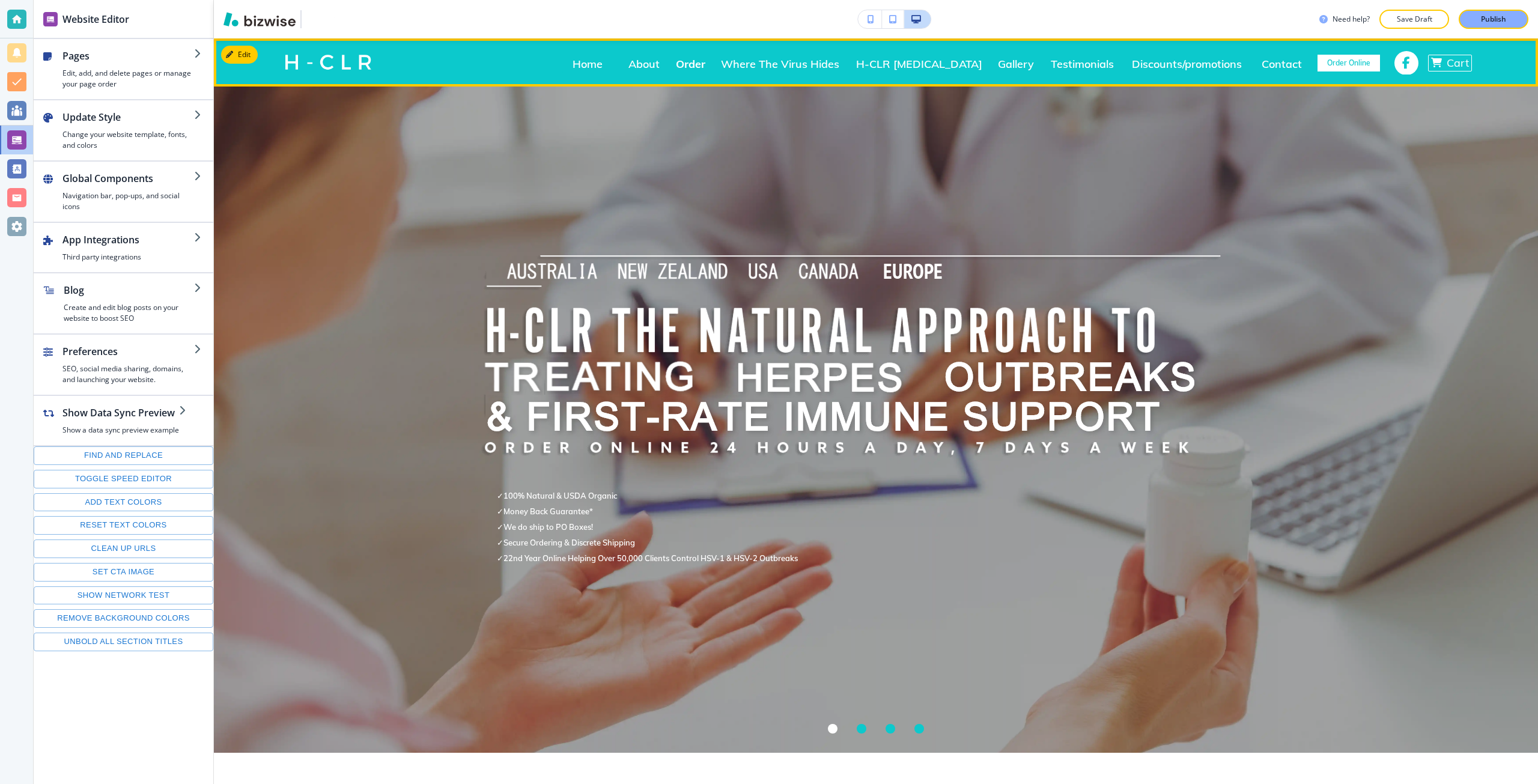
click at [705, 69] on p "Order" at bounding box center [690, 65] width 30 height 11
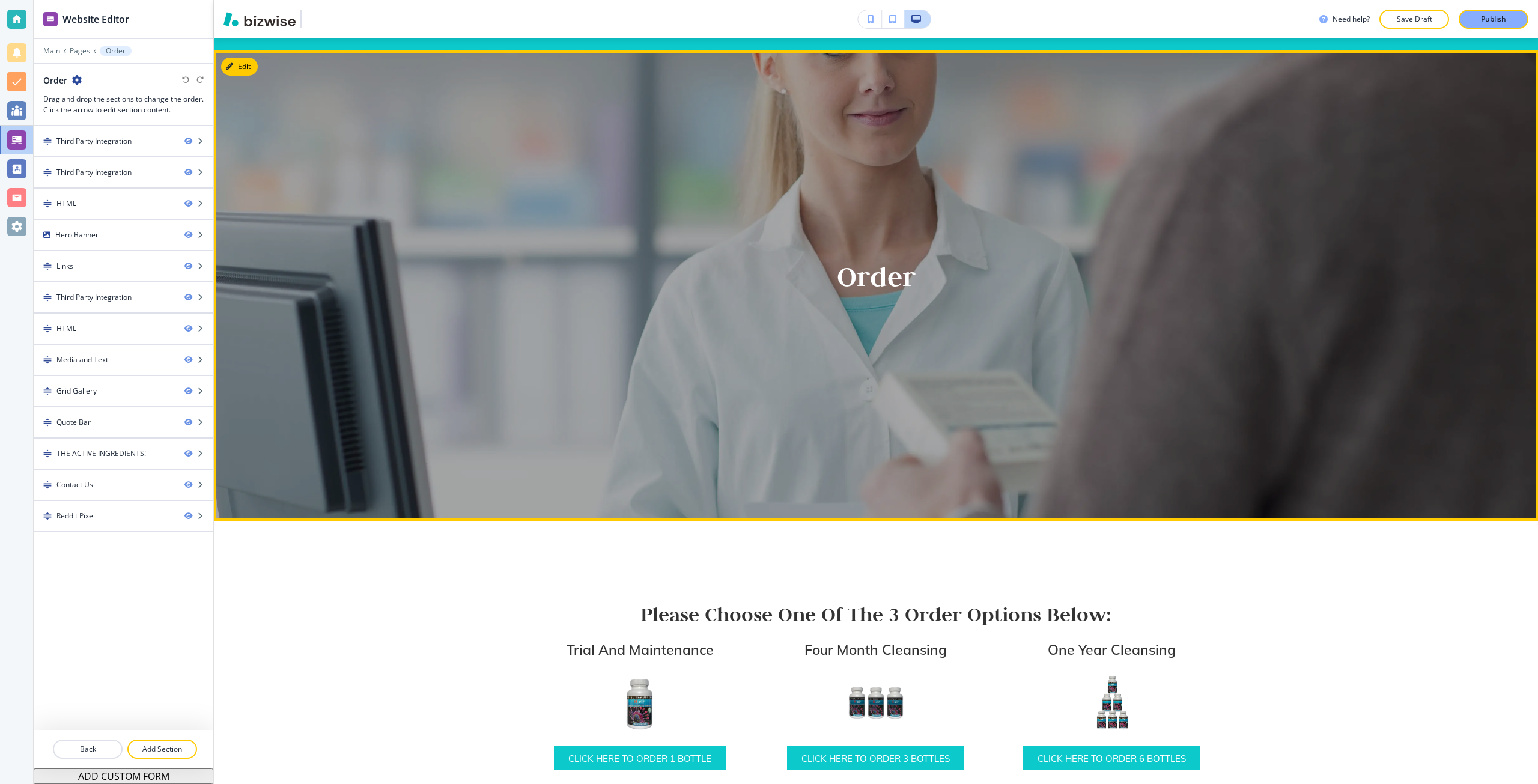
scroll to position [240, 0]
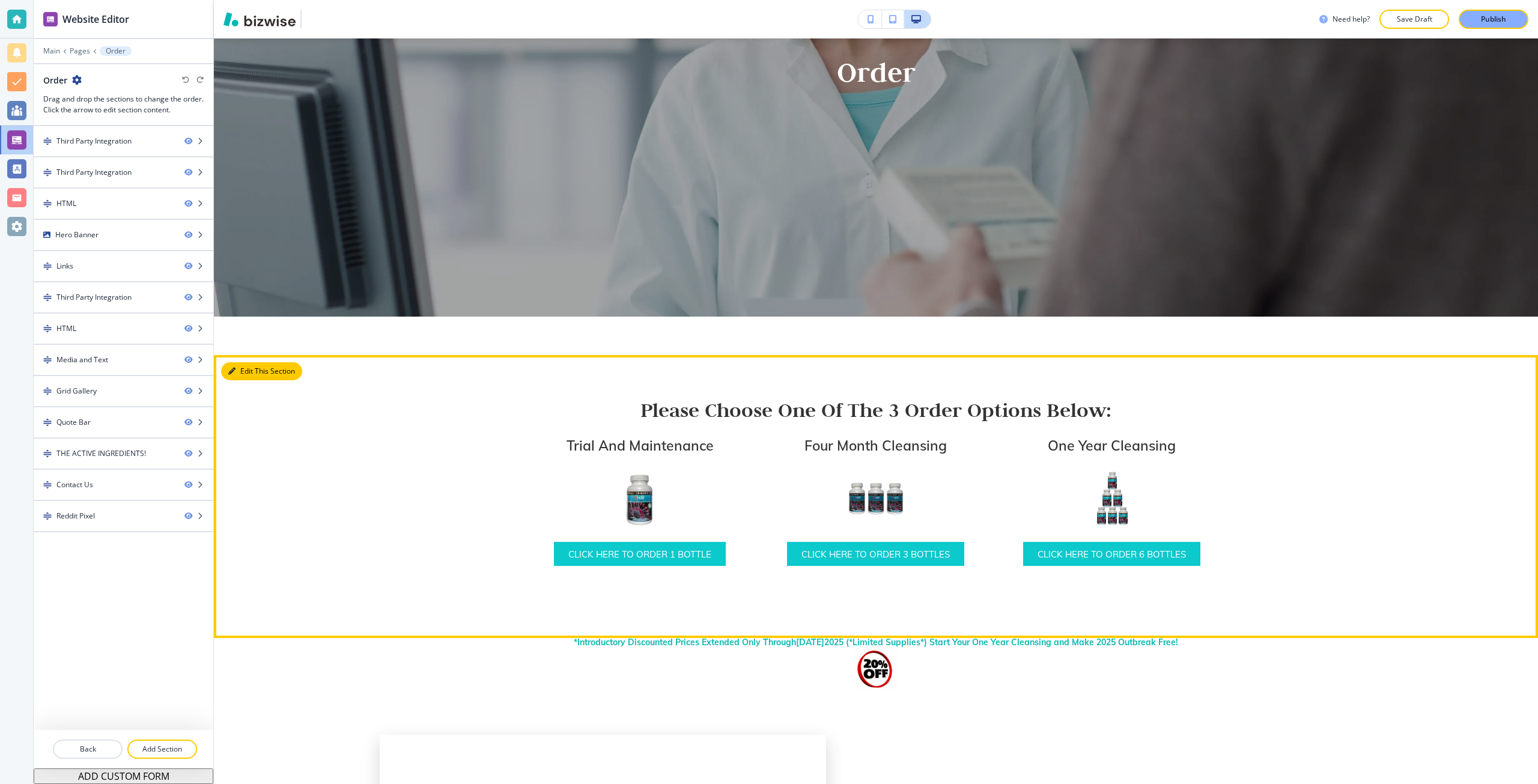
click at [243, 366] on button "Edit This Section" at bounding box center [262, 371] width 81 height 18
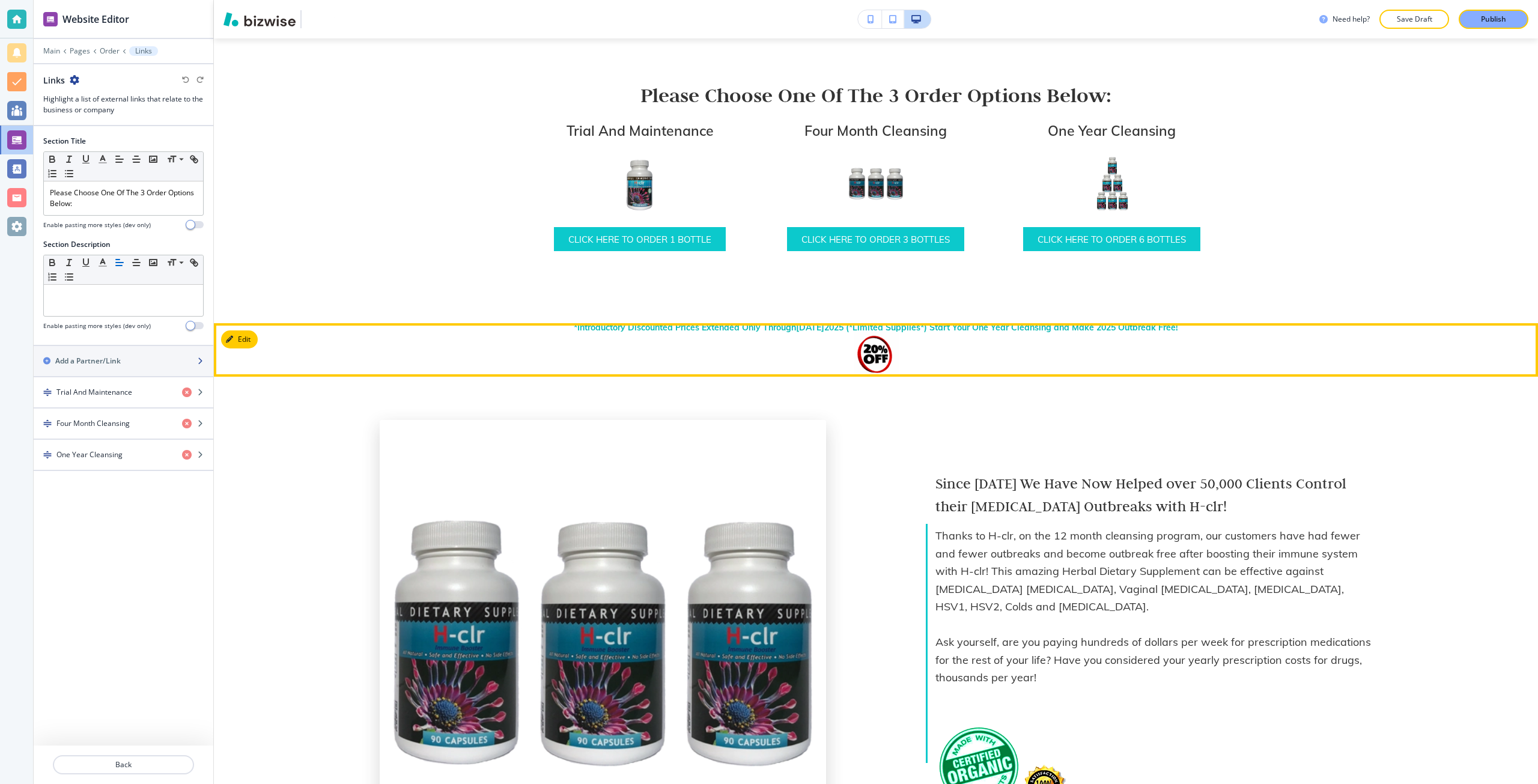
scroll to position [557, 0]
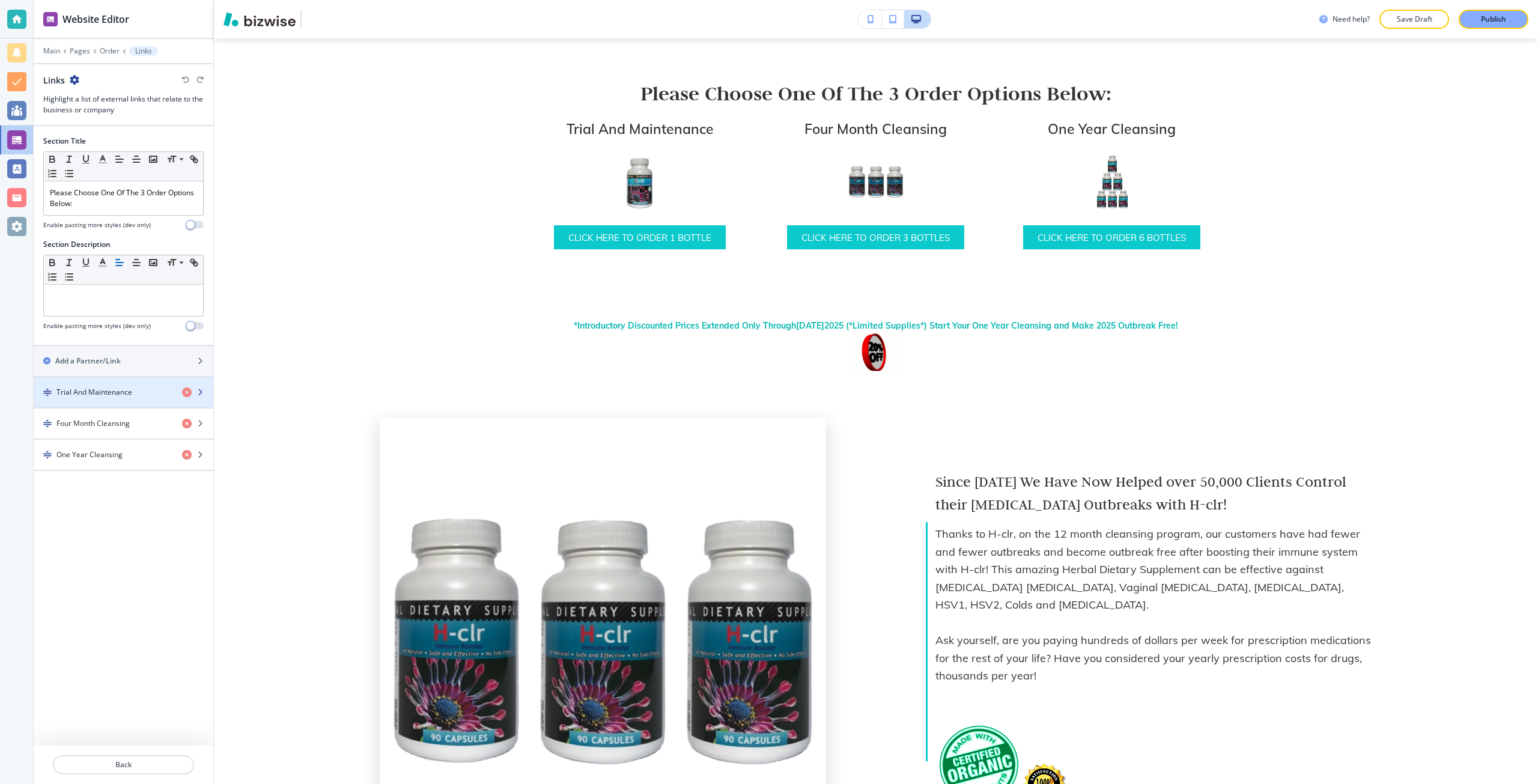
click at [137, 387] on div "Trial And Maintenance" at bounding box center [103, 392] width 139 height 11
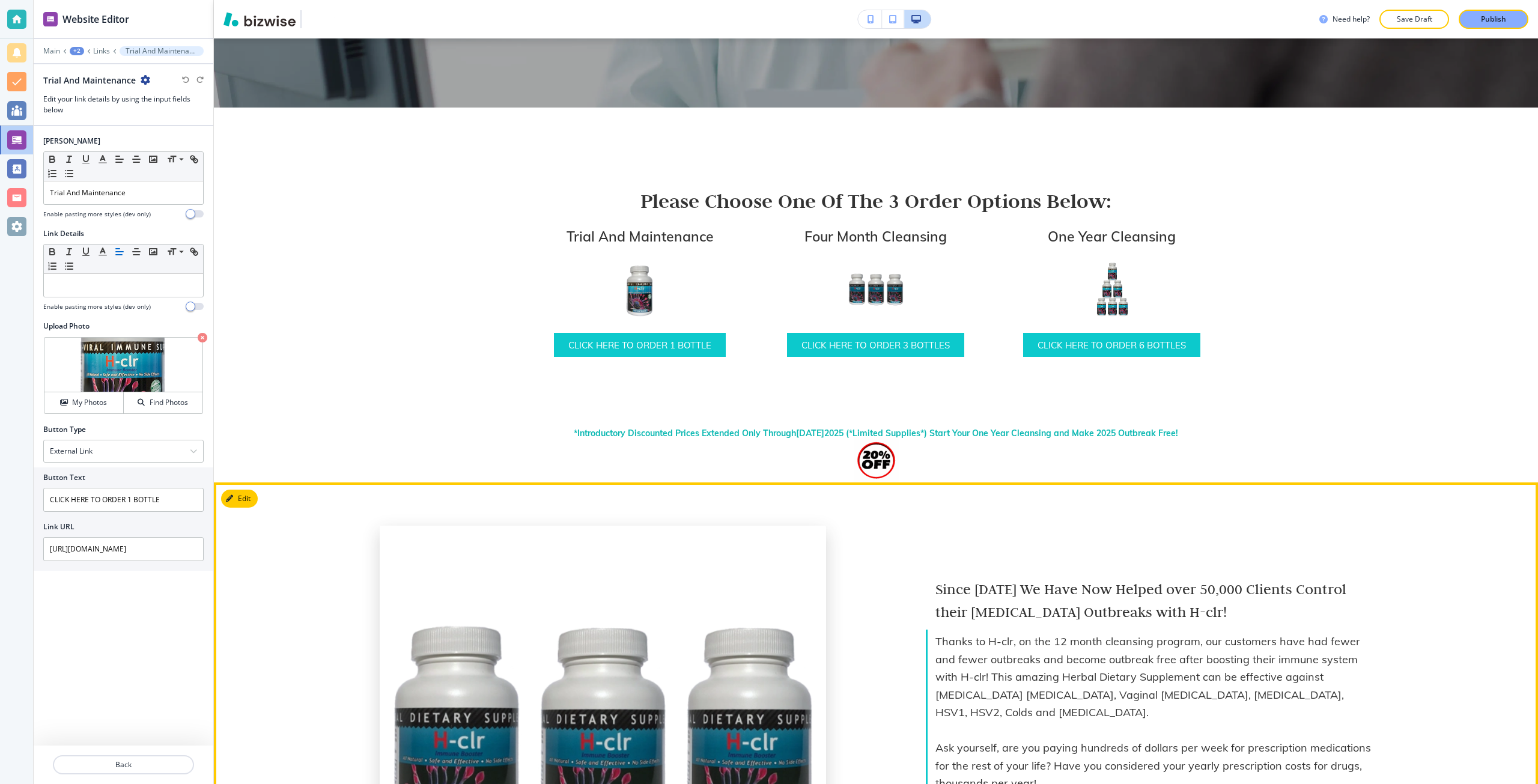
scroll to position [437, 0]
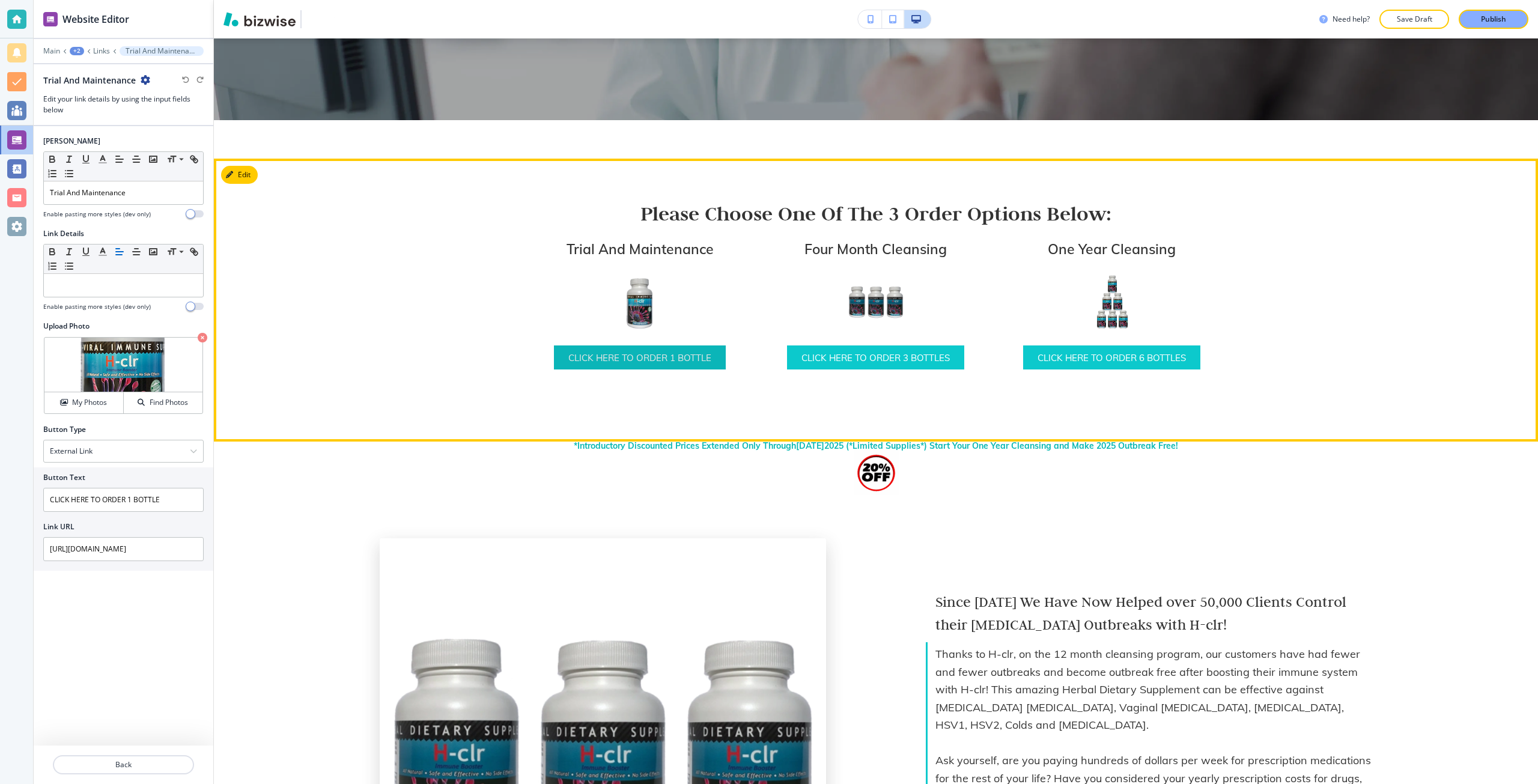
click at [637, 364] on link "CLICK HERE TO ORDER 1 BOTTLE" at bounding box center [639, 357] width 172 height 24
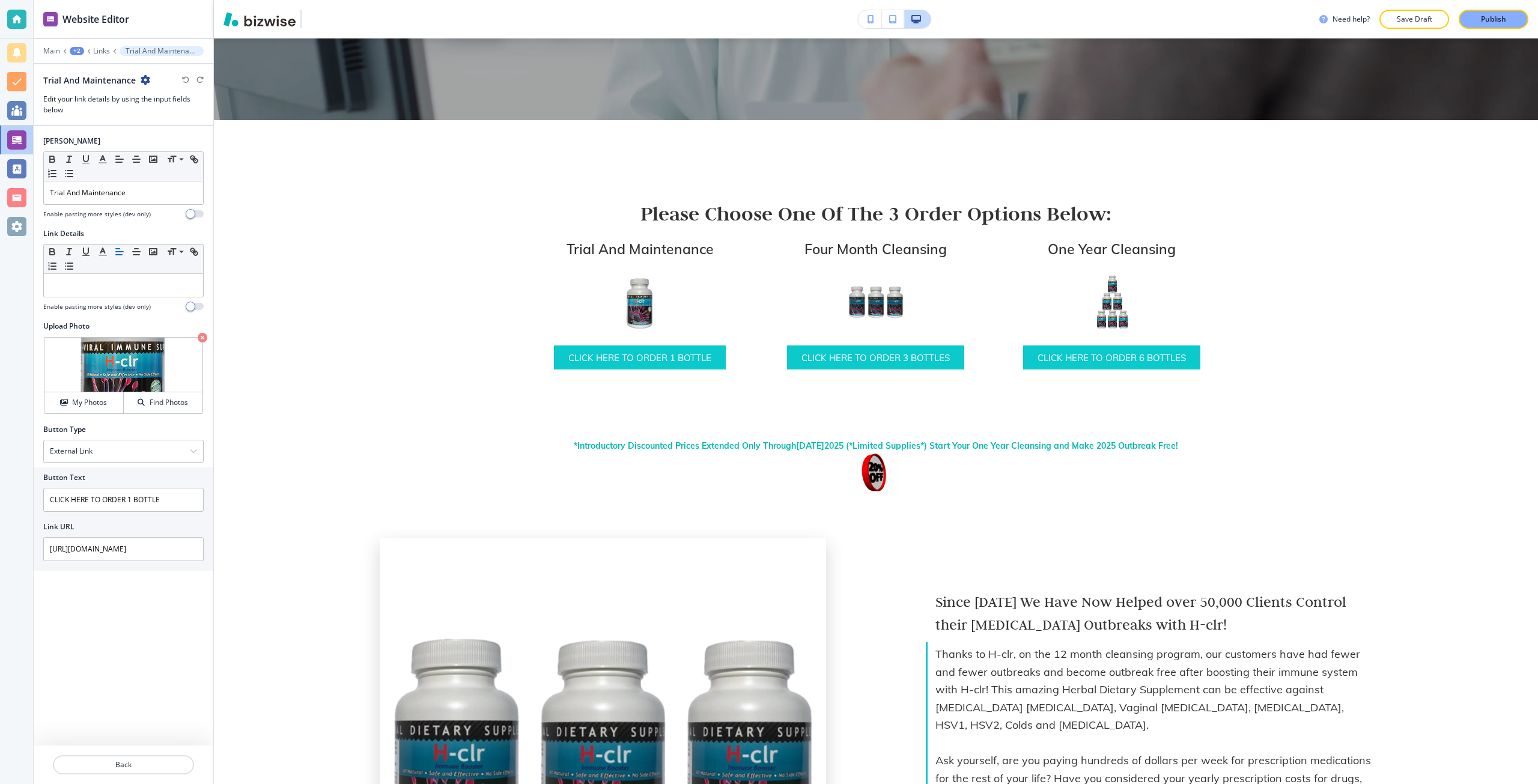
click at [278, 437] on div "Please Choose One Of The 3 Order Options Below: Trial And Maintenance CLICK HER…" at bounding box center [876, 300] width 1324 height 283
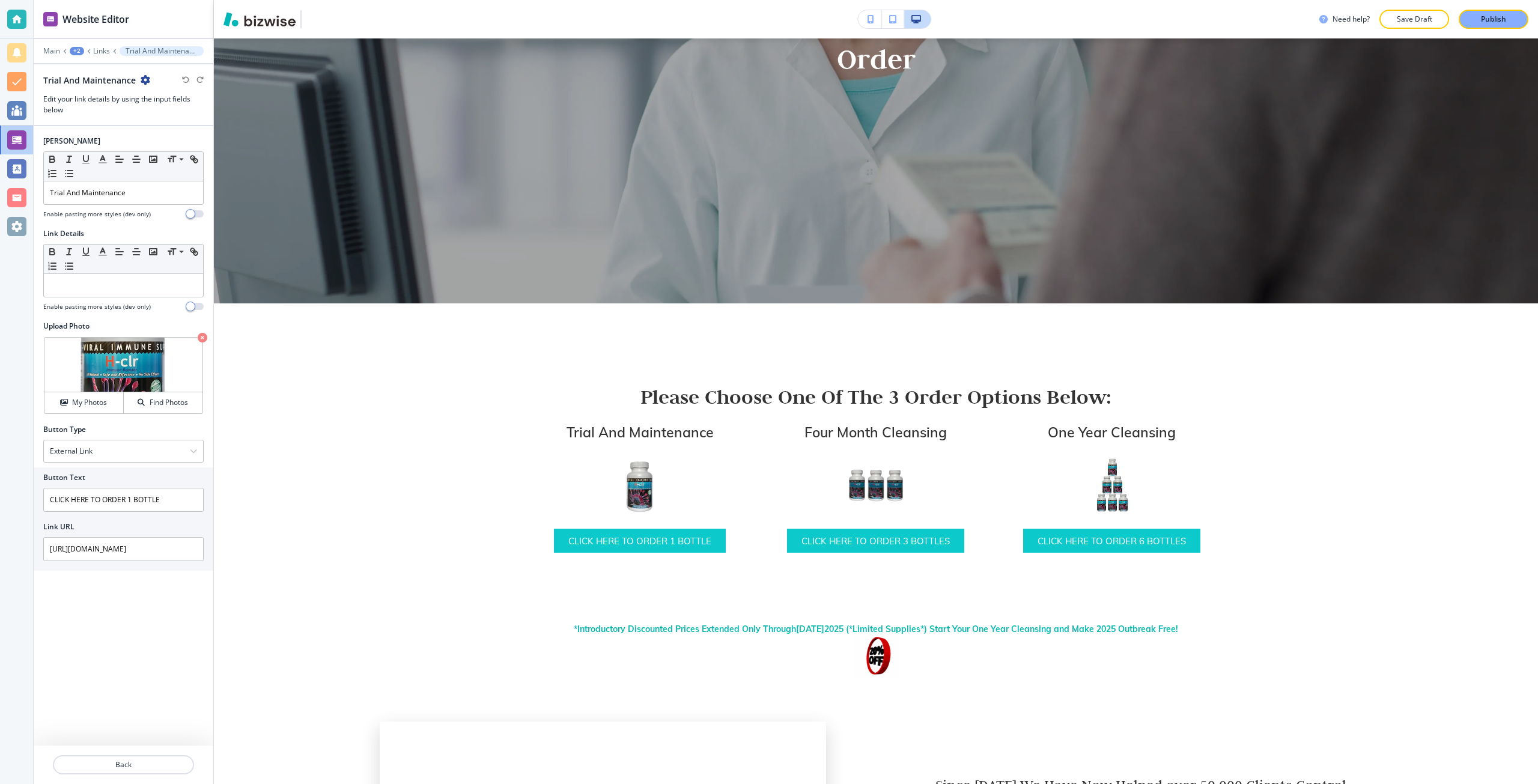
scroll to position [196, 0]
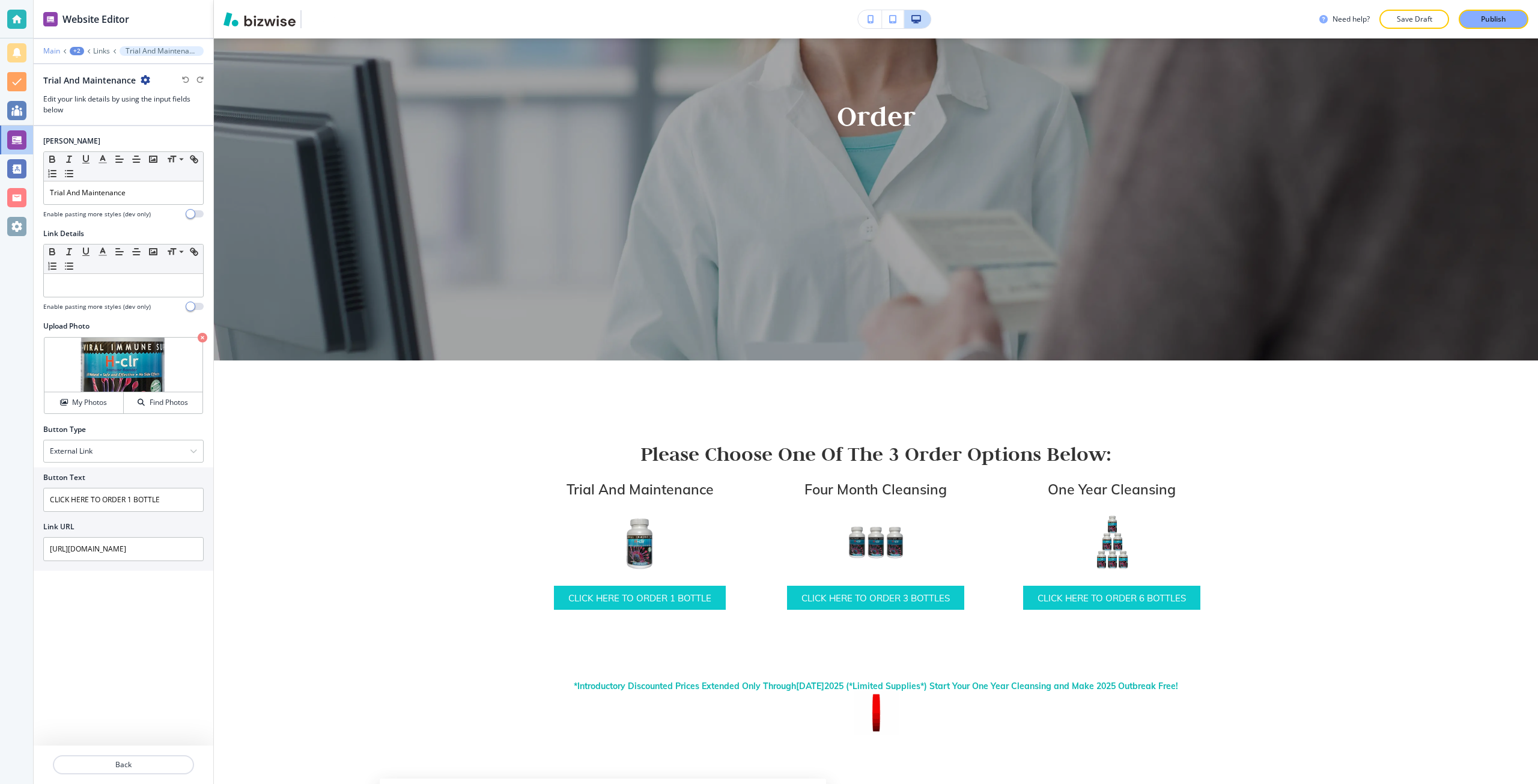
click at [48, 49] on p "Main" at bounding box center [51, 51] width 17 height 9
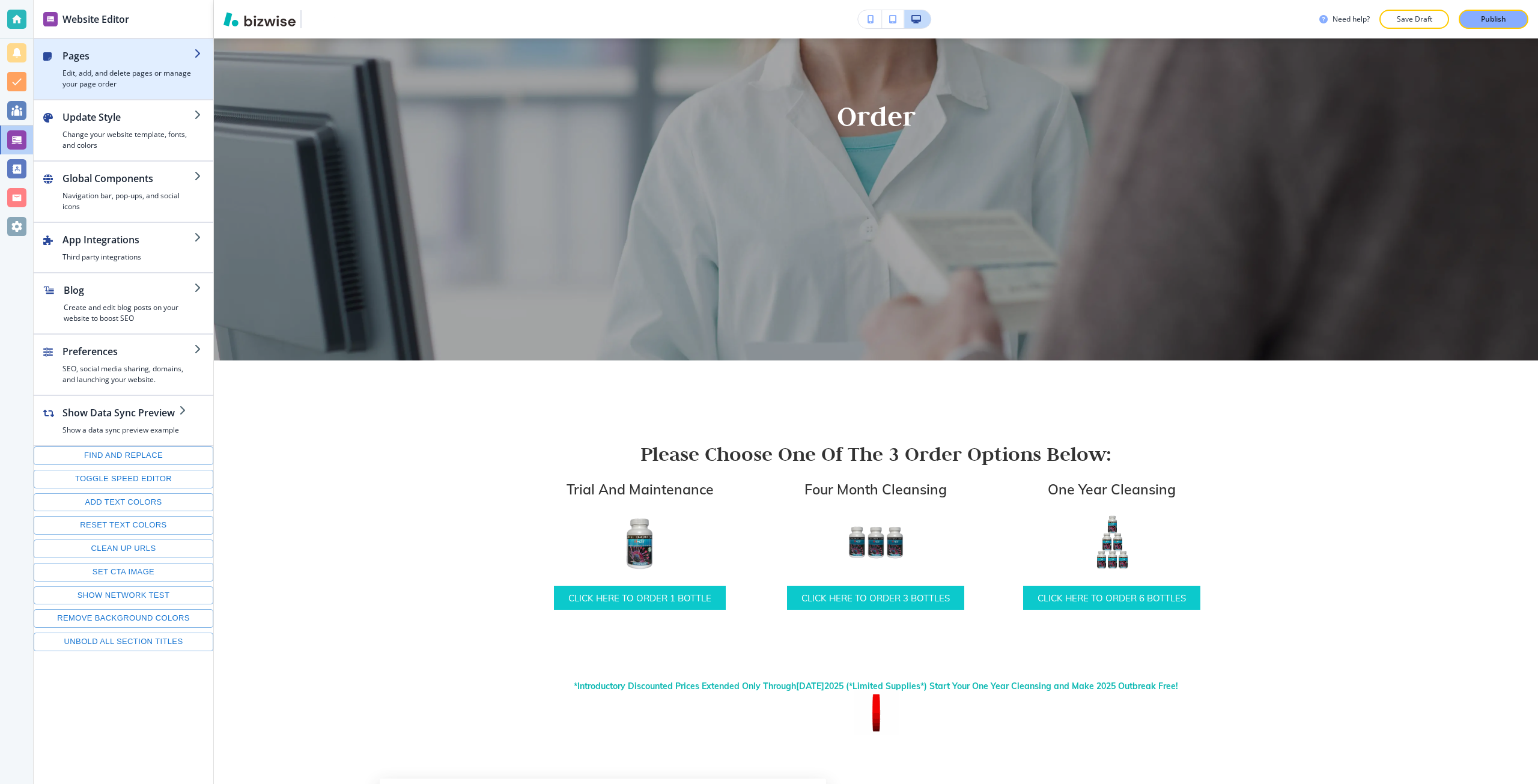
click at [80, 68] on h4 "Edit, add, and delete pages or manage your page order" at bounding box center [128, 78] width 132 height 22
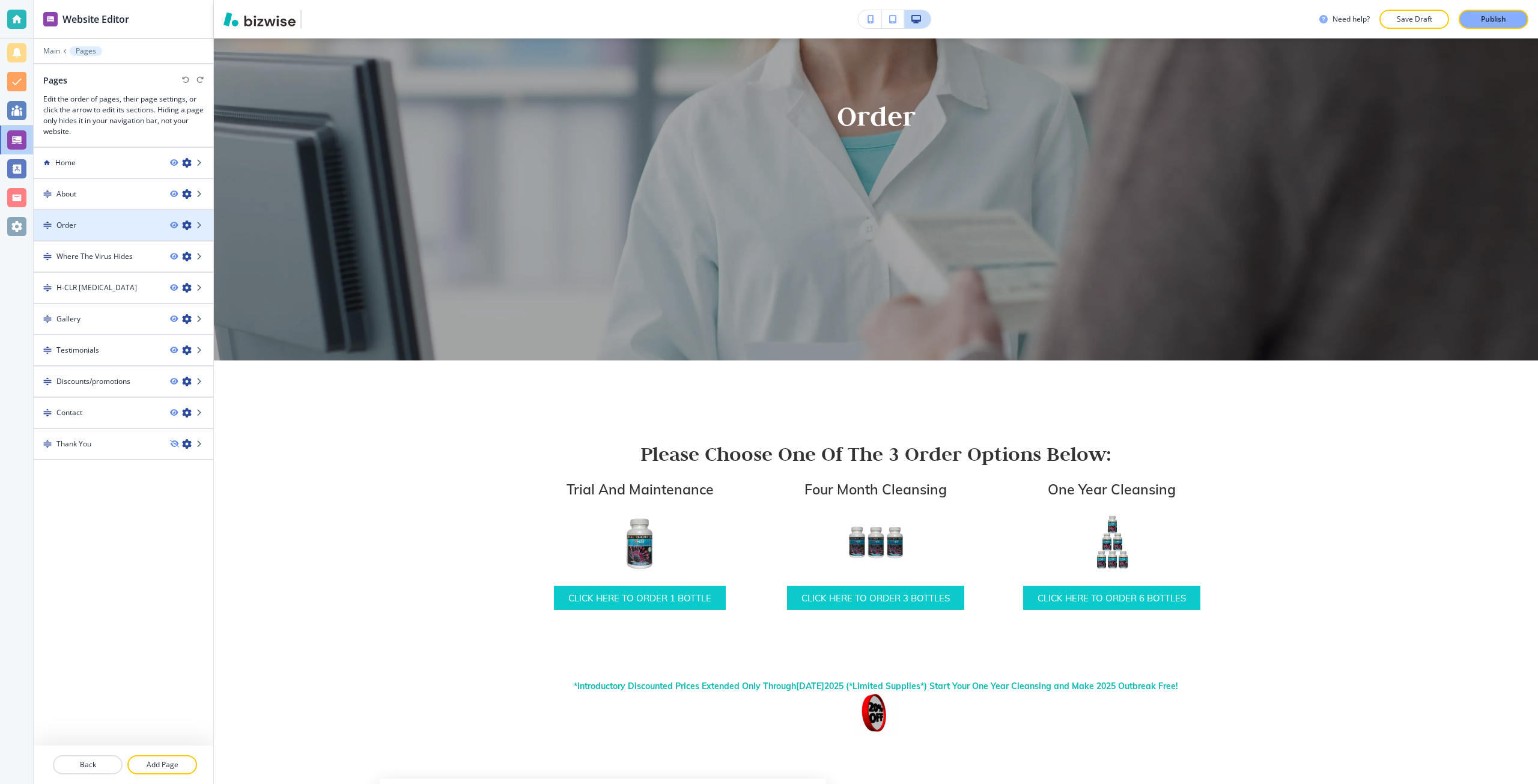
click at [88, 236] on div at bounding box center [123, 235] width 179 height 10
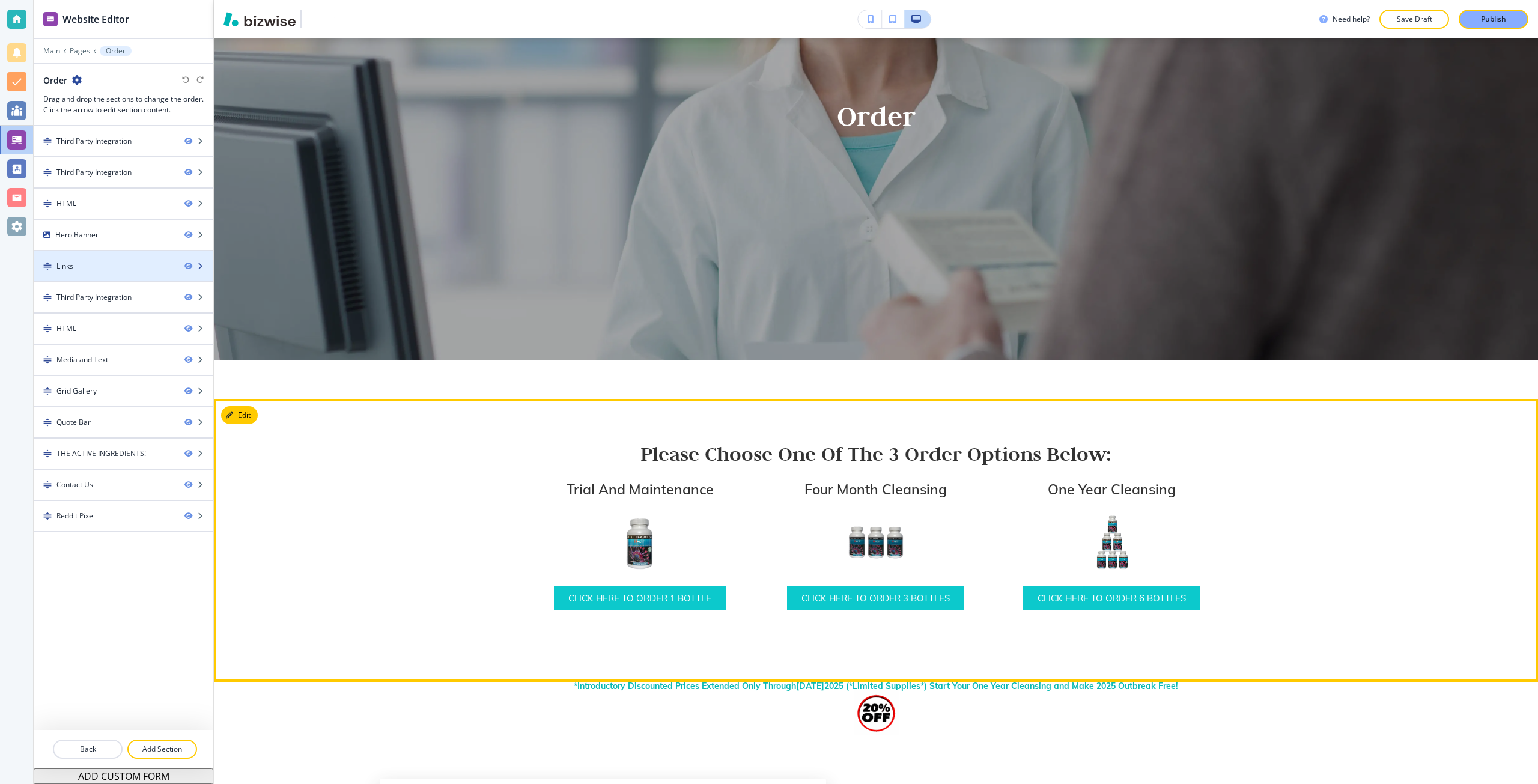
click at [125, 268] on div "Links" at bounding box center [104, 266] width 141 height 11
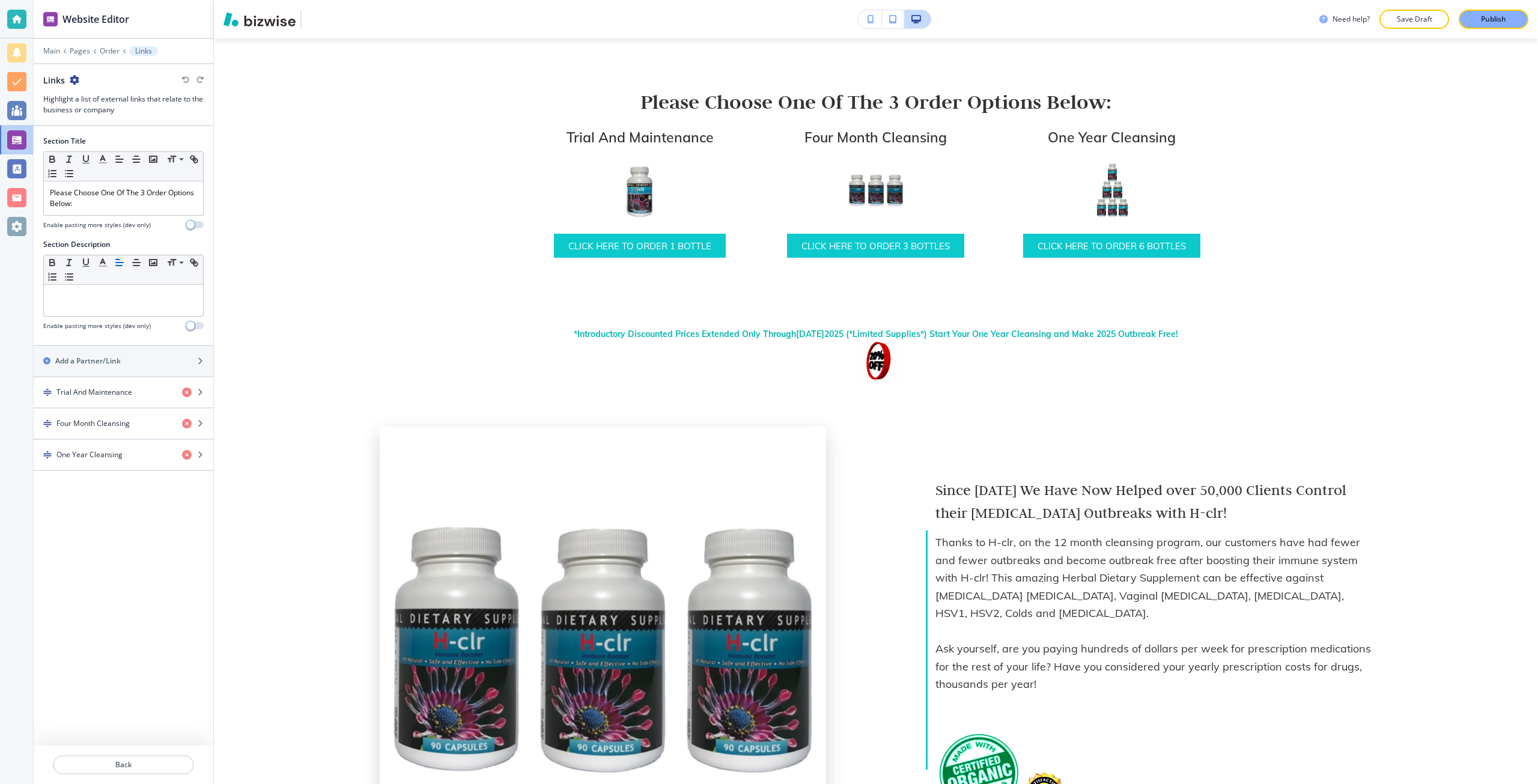
scroll to position [557, 0]
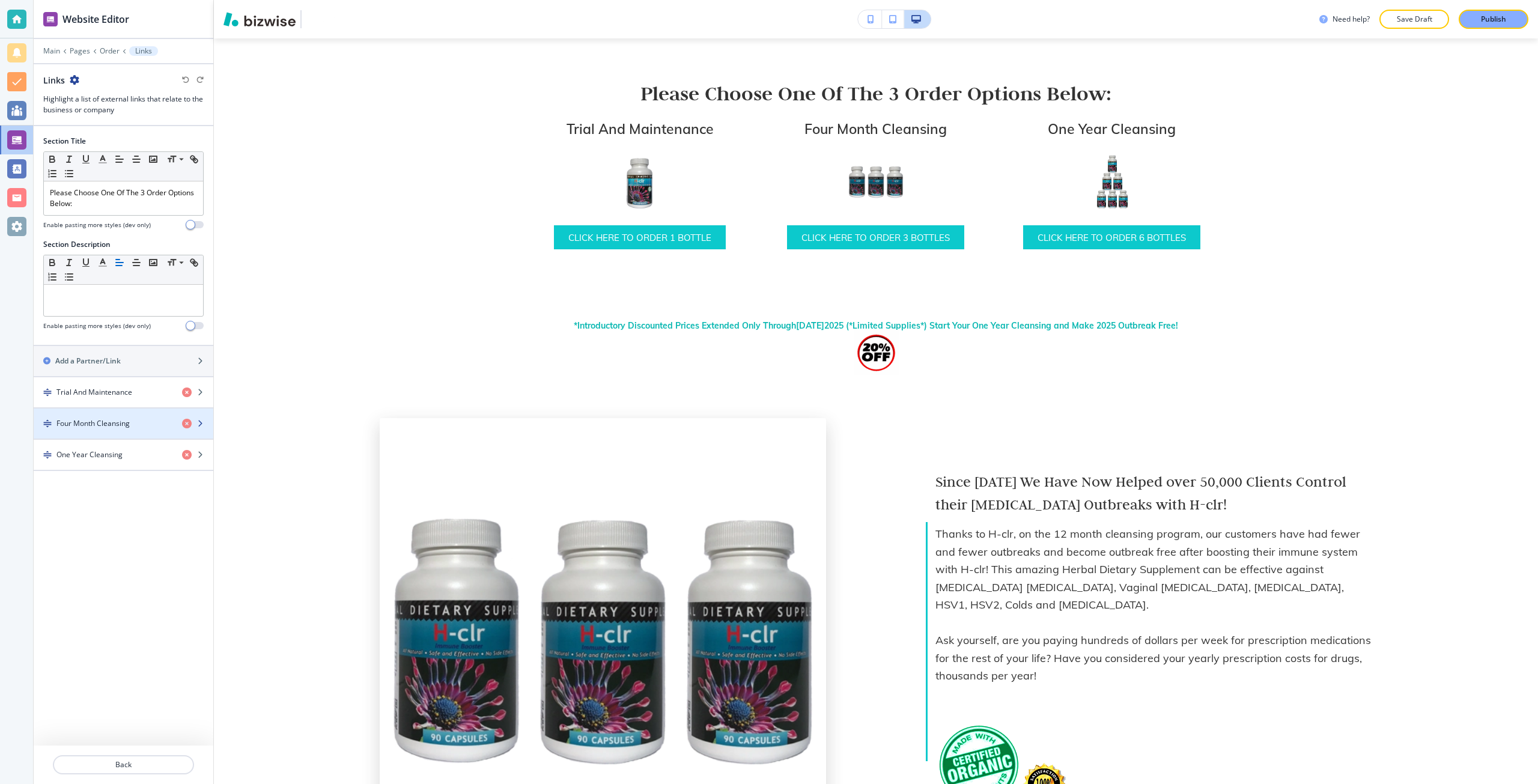
click at [99, 421] on h4 "Four Month Cleansing" at bounding box center [93, 424] width 73 height 11
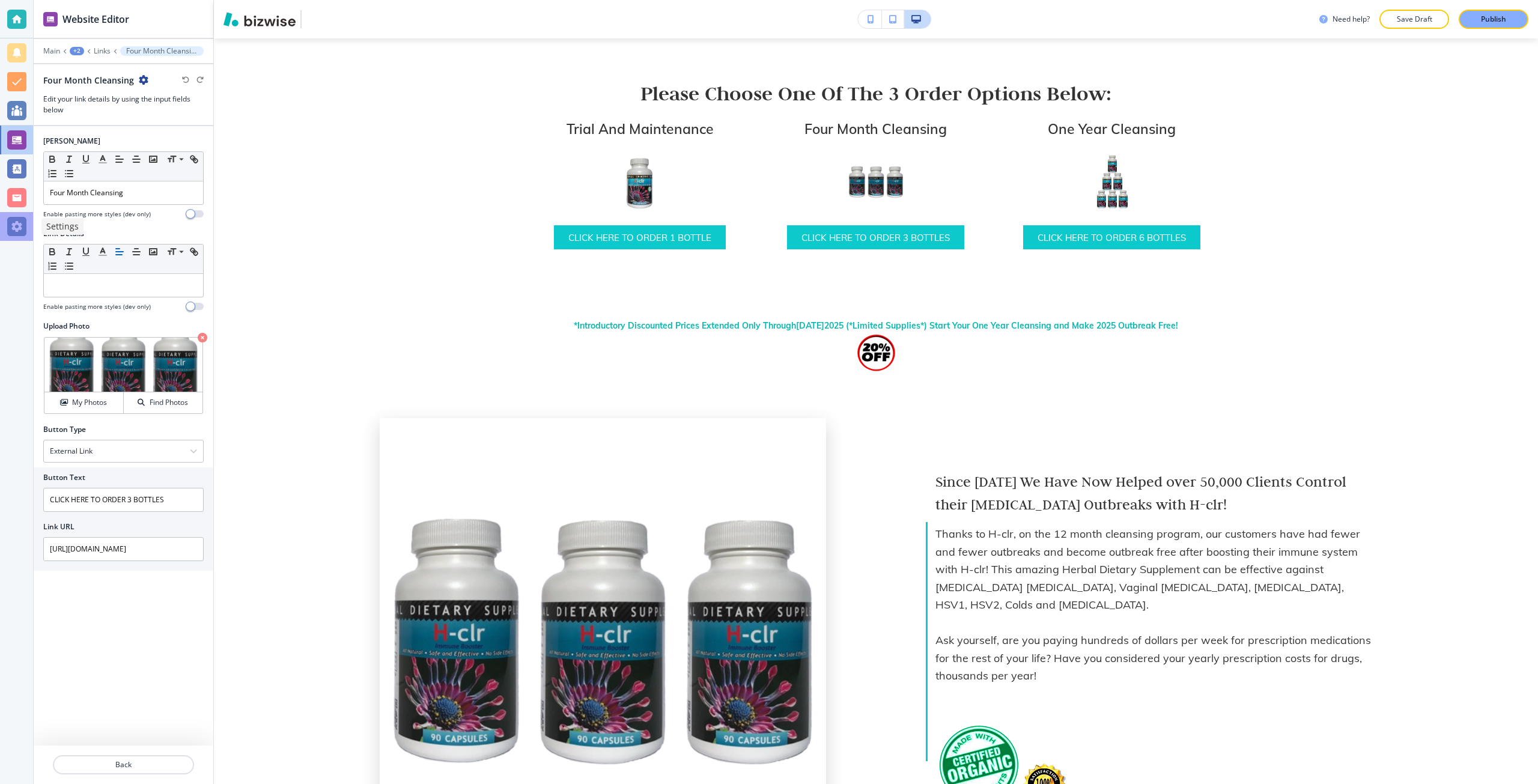
click at [16, 227] on div at bounding box center [17, 227] width 19 height 19
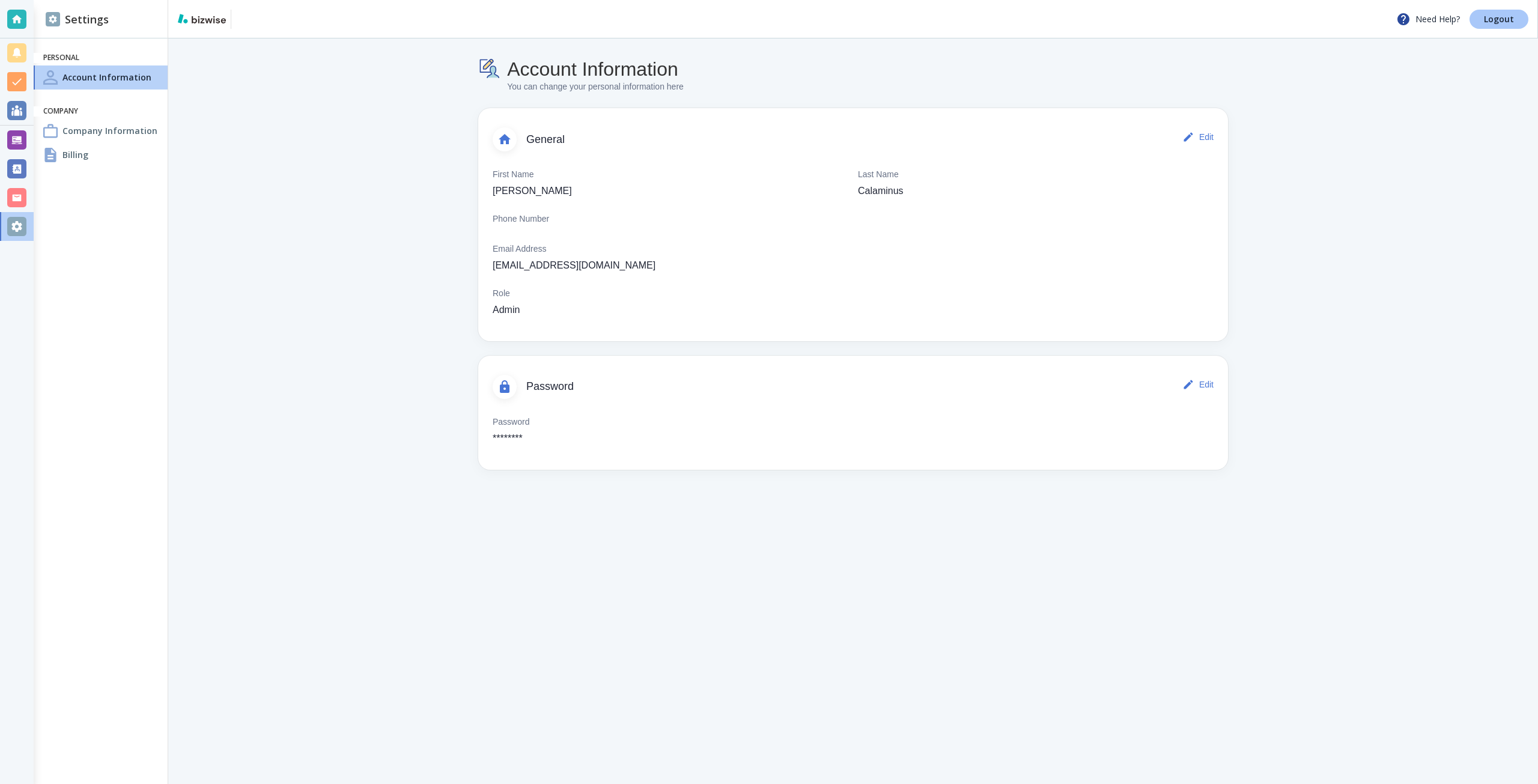
click at [1478, 21] on link "Logout" at bounding box center [1499, 19] width 59 height 19
